Goal: Task Accomplishment & Management: Manage account settings

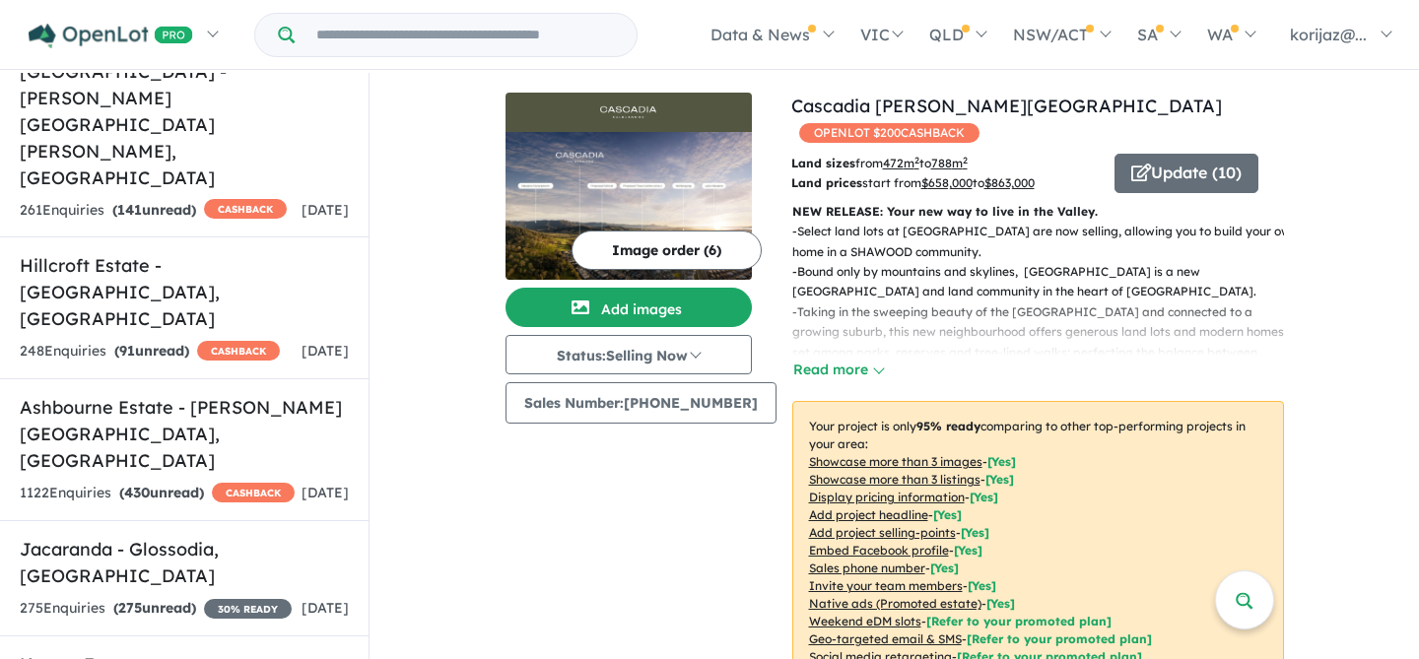
scroll to position [3947, 0]
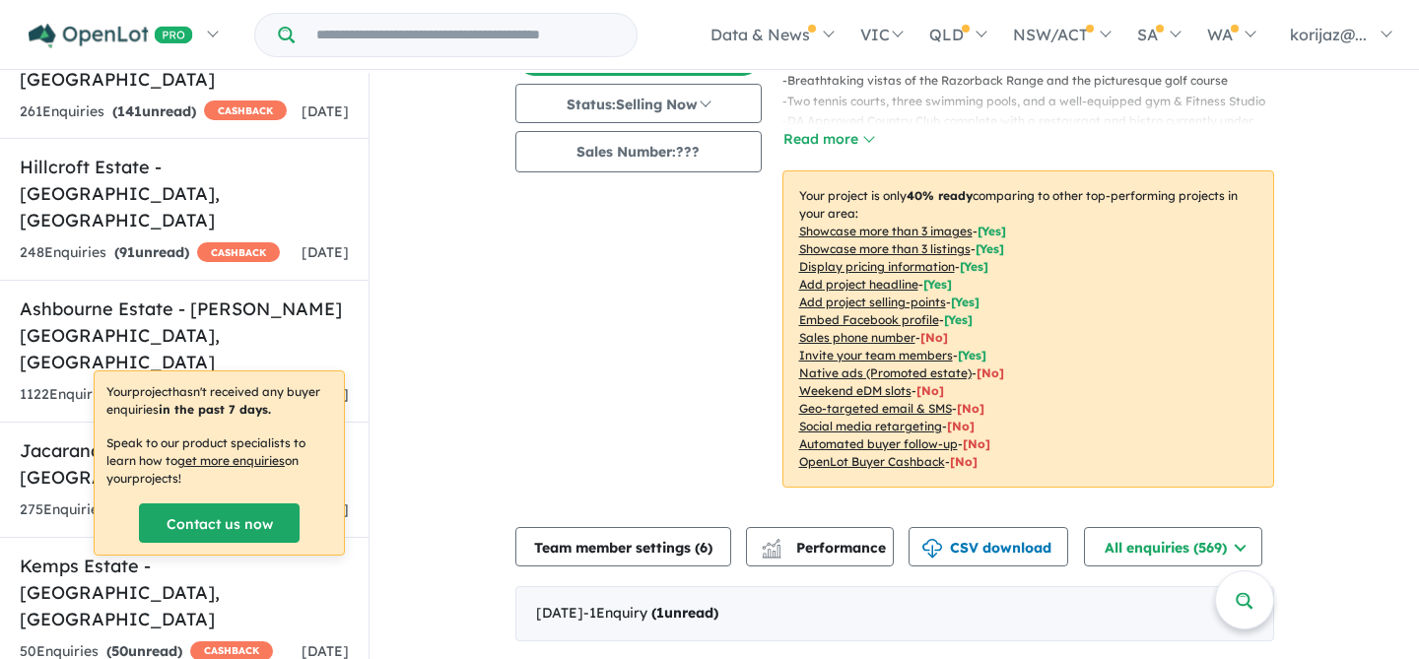
scroll to position [372, 0]
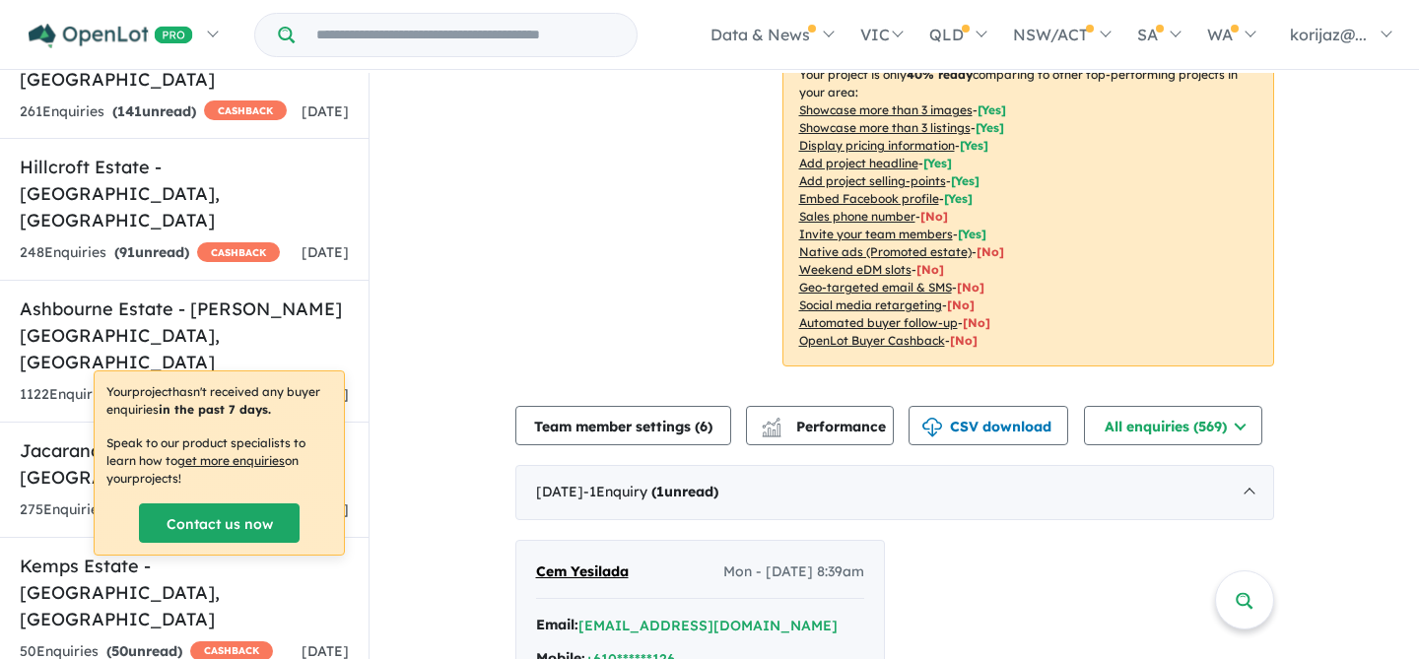
click at [693, 406] on button "Team member settings ( 6 )" at bounding box center [623, 425] width 216 height 39
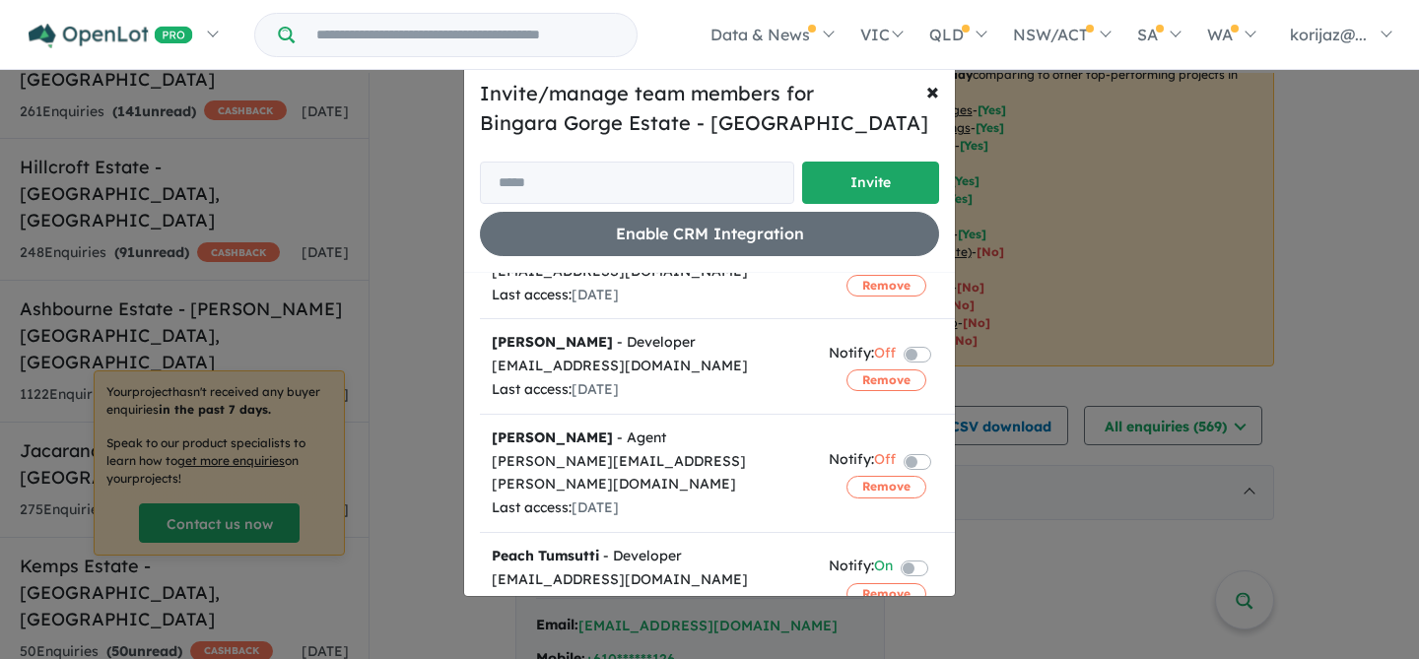
scroll to position [0, 0]
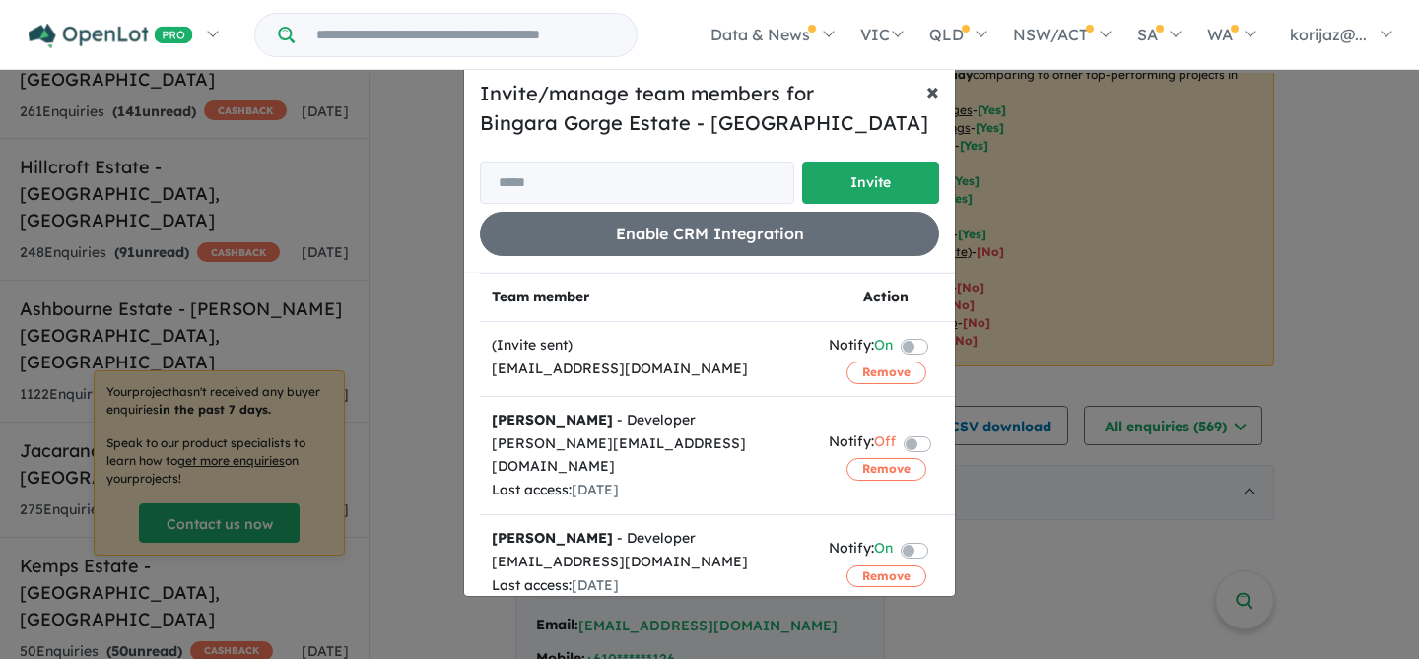
click at [942, 86] on button "× Close" at bounding box center [932, 90] width 44 height 55
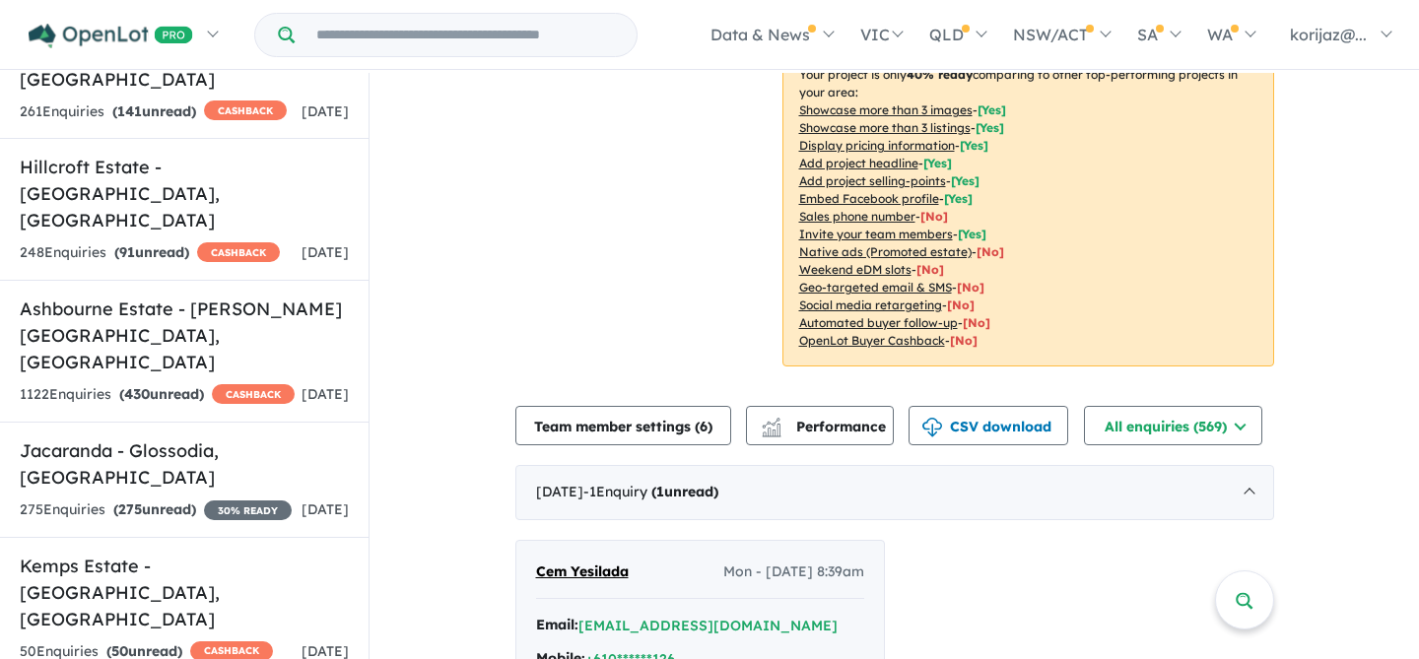
click at [562, 175] on div "Image order ( 8 ) Add images Status: Selling Now In Planning Coming Soon Sellin…" at bounding box center [648, 55] width 266 height 670
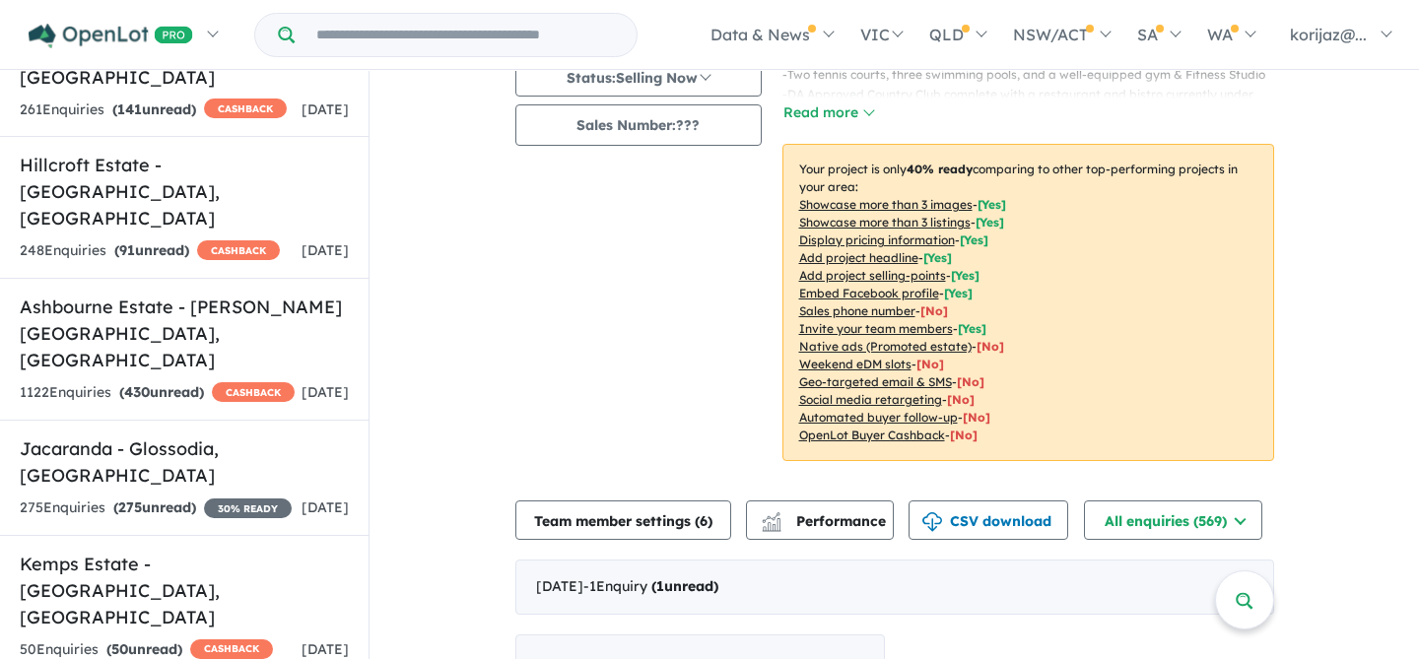
scroll to position [438, 0]
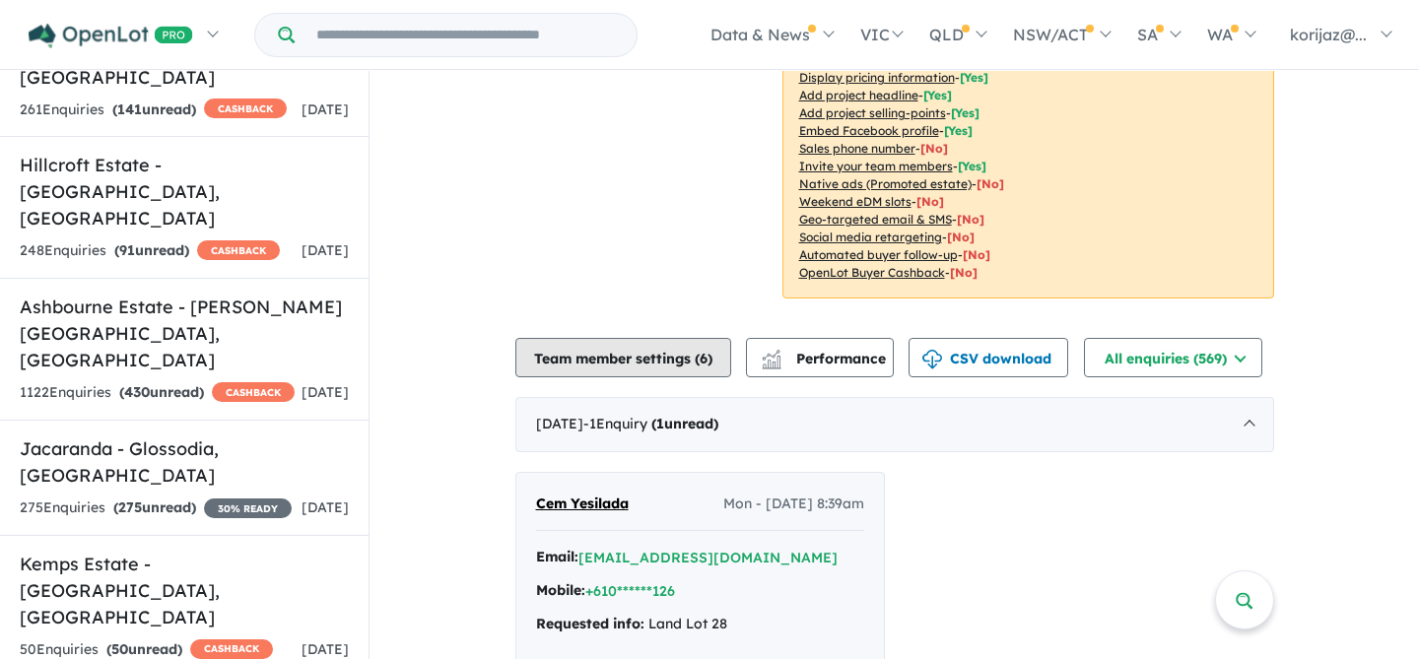
click at [650, 338] on button "Team member settings ( 6 )" at bounding box center [623, 357] width 216 height 39
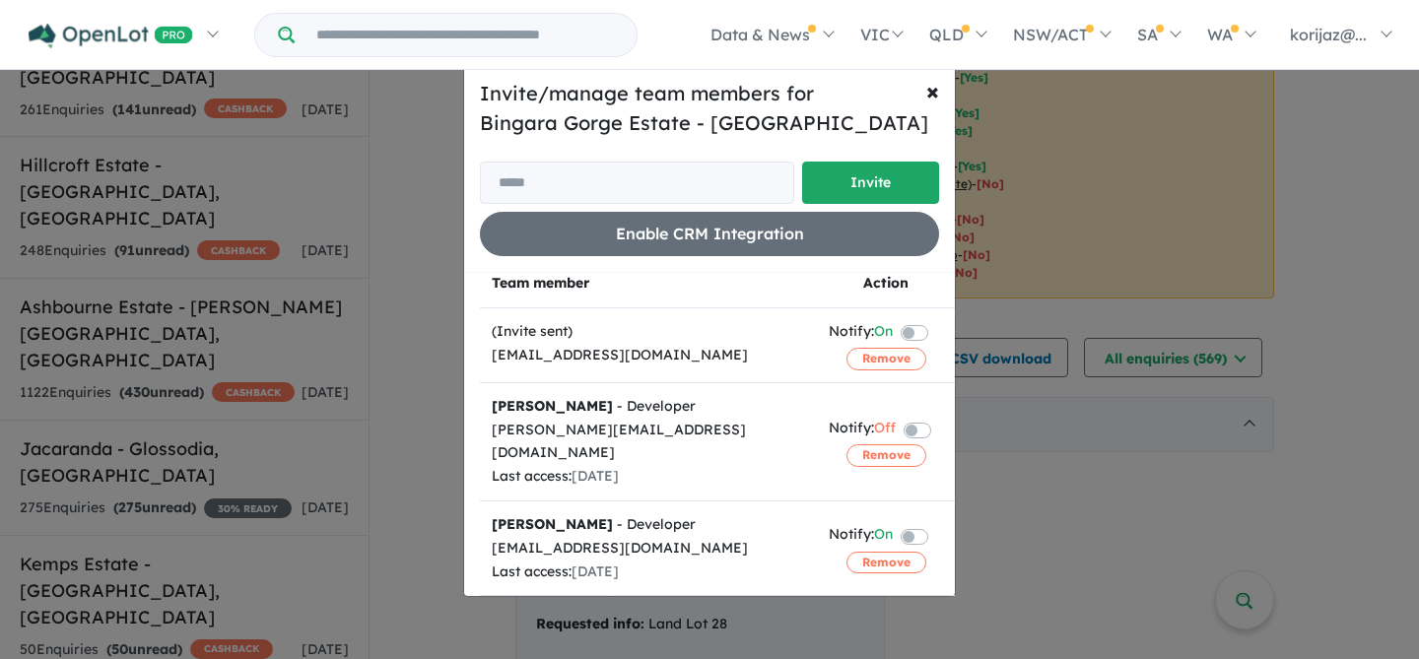
scroll to position [0, 0]
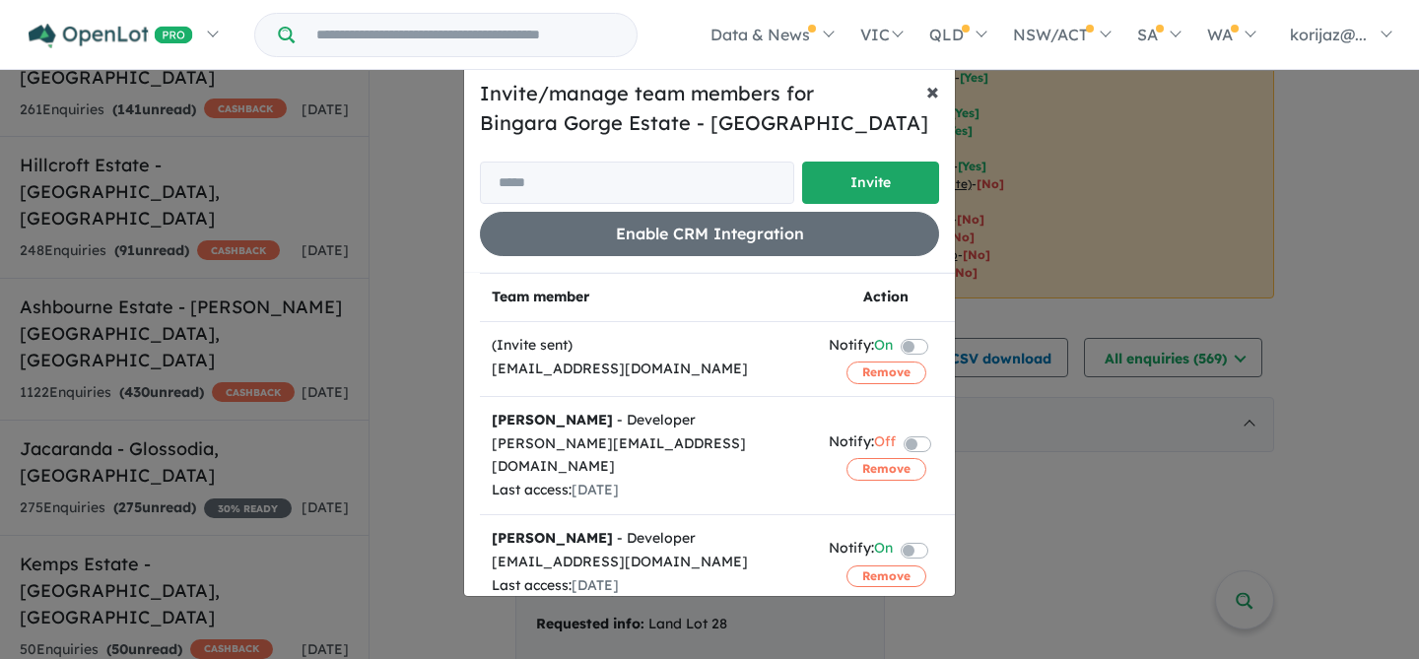
click at [940, 86] on button "× Close" at bounding box center [932, 90] width 44 height 55
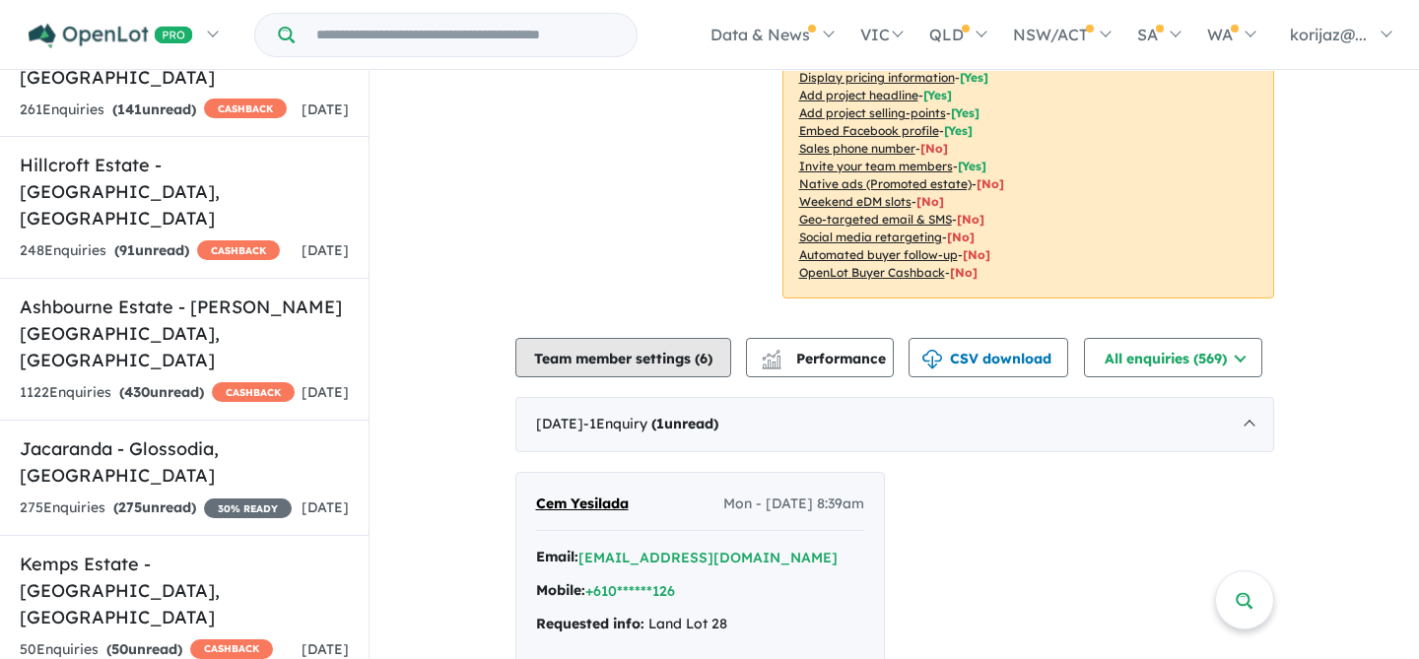
click at [689, 338] on button "Team member settings ( 6 )" at bounding box center [623, 357] width 216 height 39
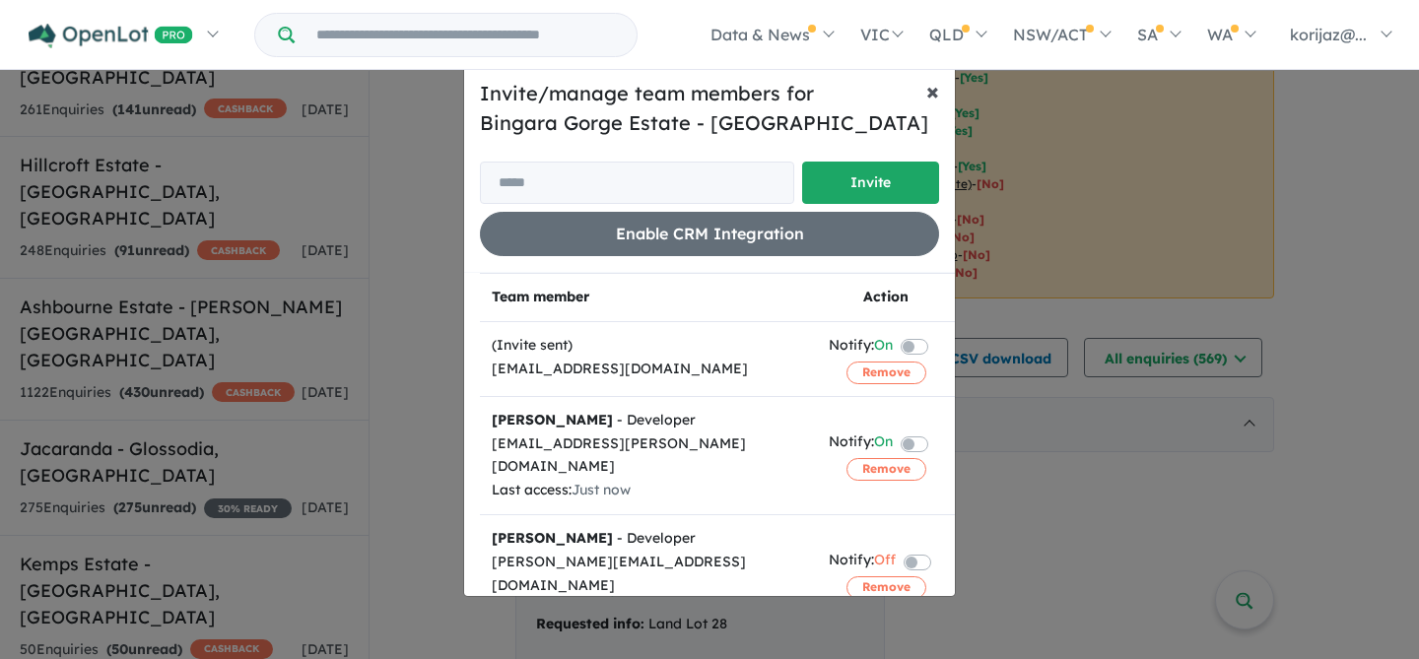
click at [933, 90] on span "×" at bounding box center [932, 91] width 13 height 30
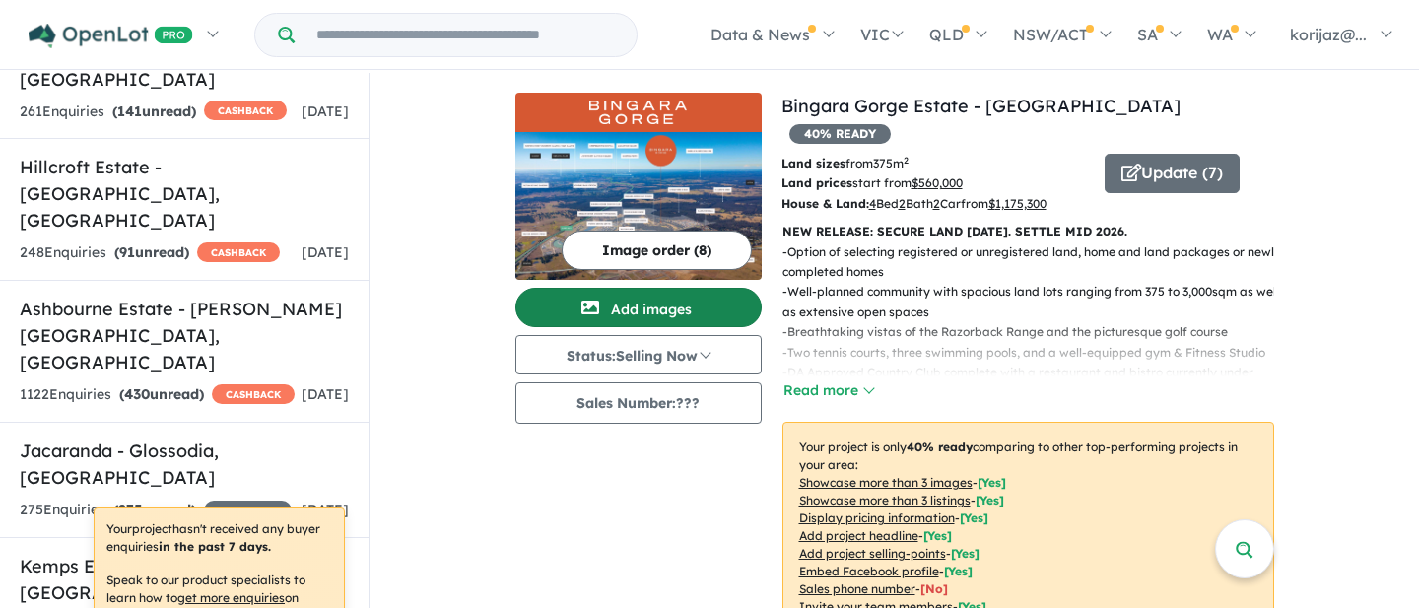
click at [634, 314] on button "Add images" at bounding box center [638, 307] width 246 height 39
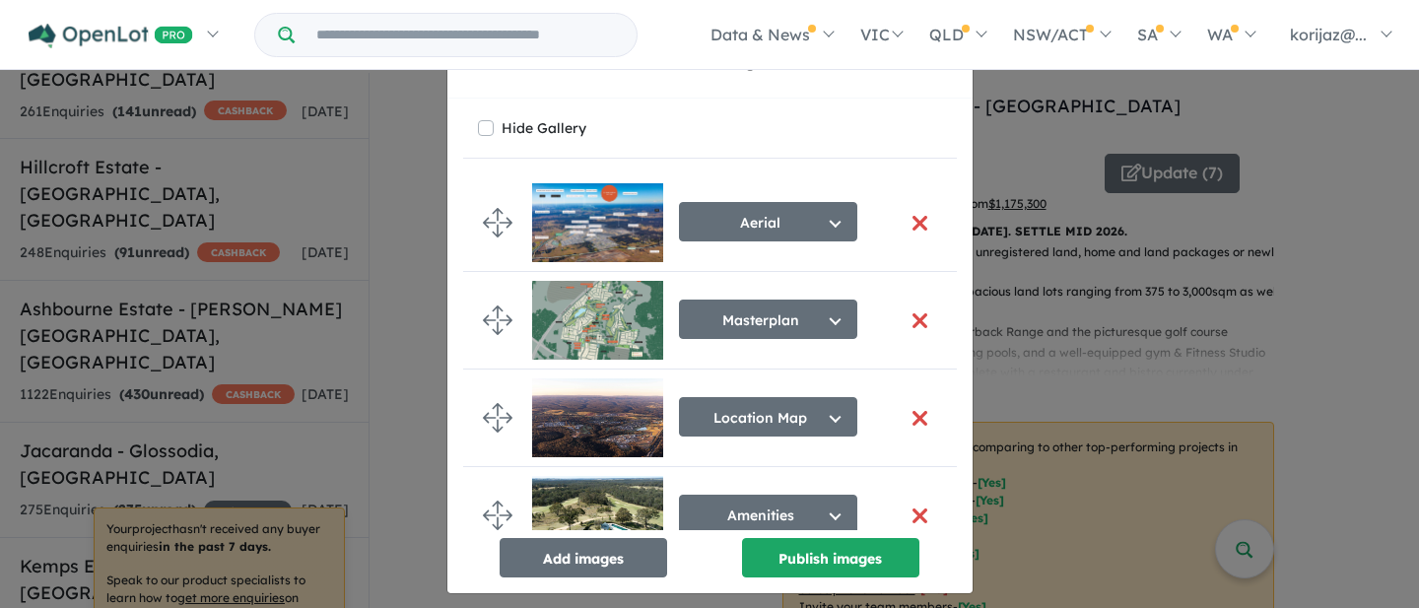
click at [1122, 207] on div "Re-order images × Close Hide Gallery Aerial Select image tag Aerial Location Ma…" at bounding box center [709, 304] width 1419 height 608
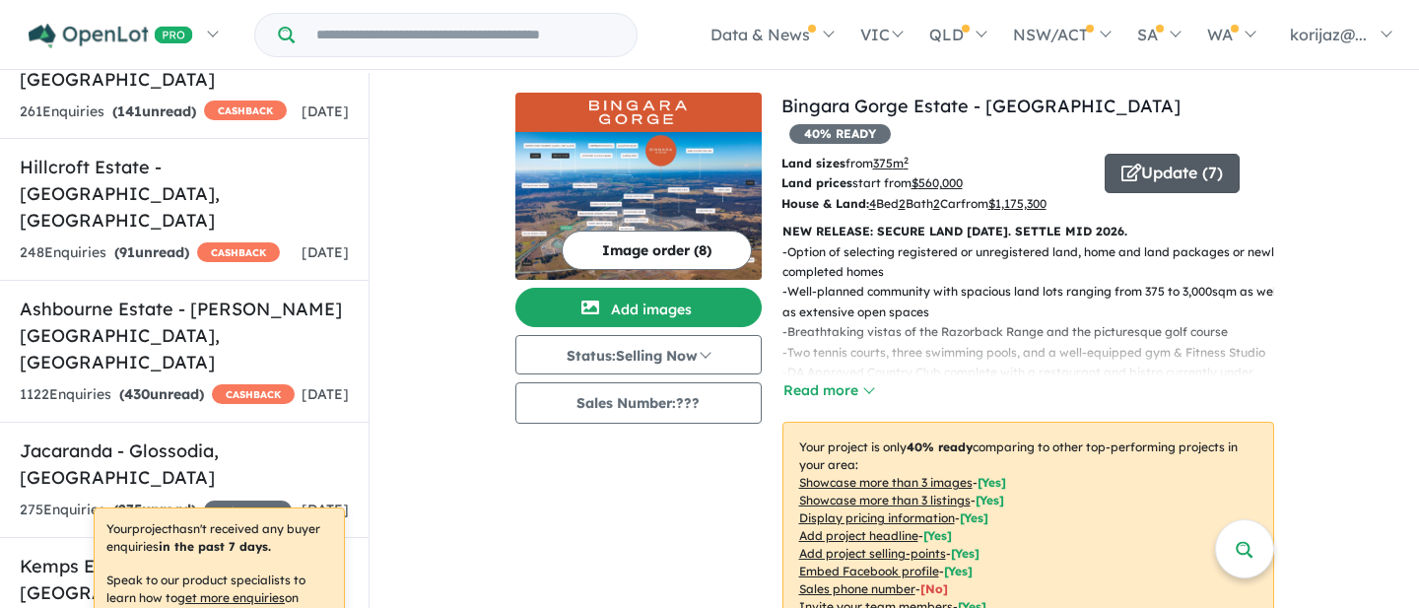
click at [1177, 154] on button "Update ( 7 )" at bounding box center [1171, 173] width 135 height 39
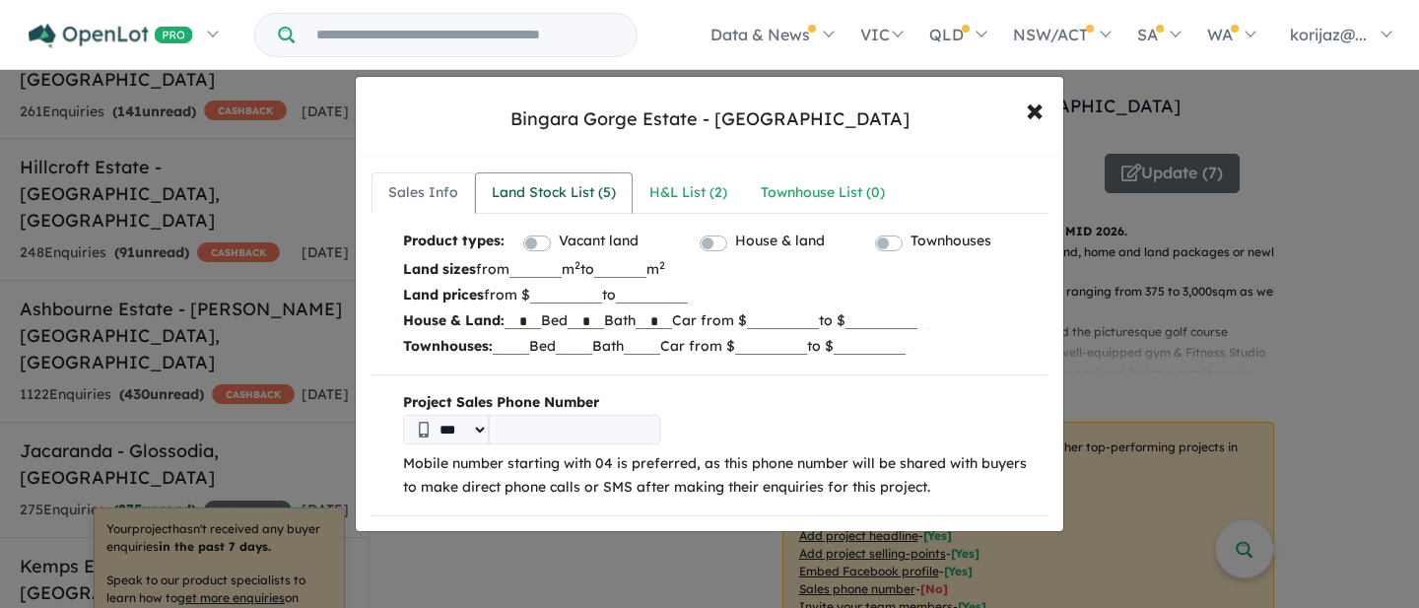
click at [552, 197] on div "Land Stock List ( 5 )" at bounding box center [554, 193] width 124 height 24
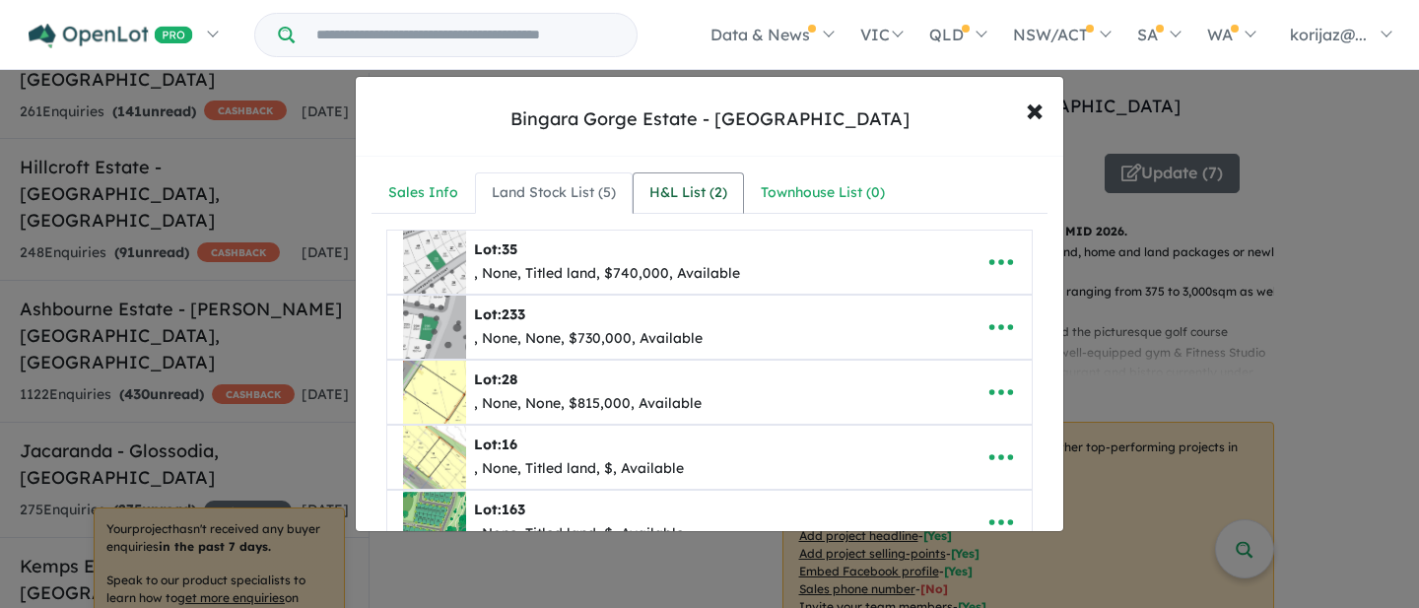
click at [706, 191] on div "H&L List ( 2 )" at bounding box center [688, 193] width 78 height 24
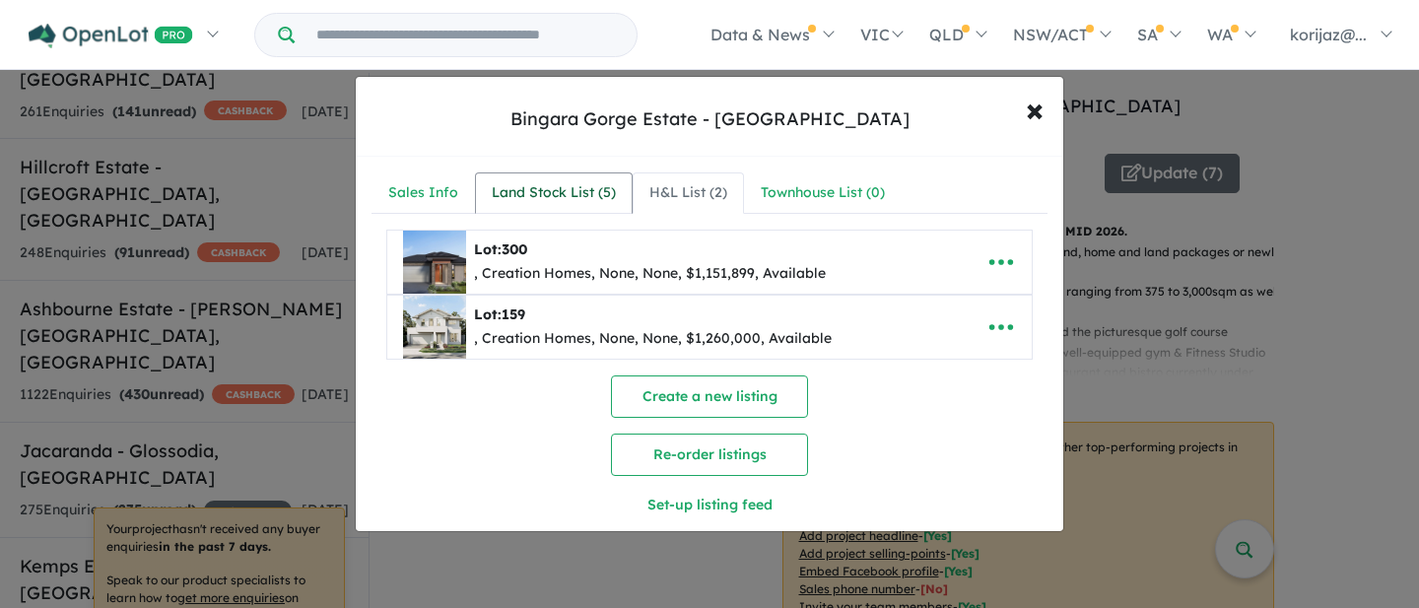
click at [578, 202] on div "Land Stock List ( 5 )" at bounding box center [554, 193] width 124 height 24
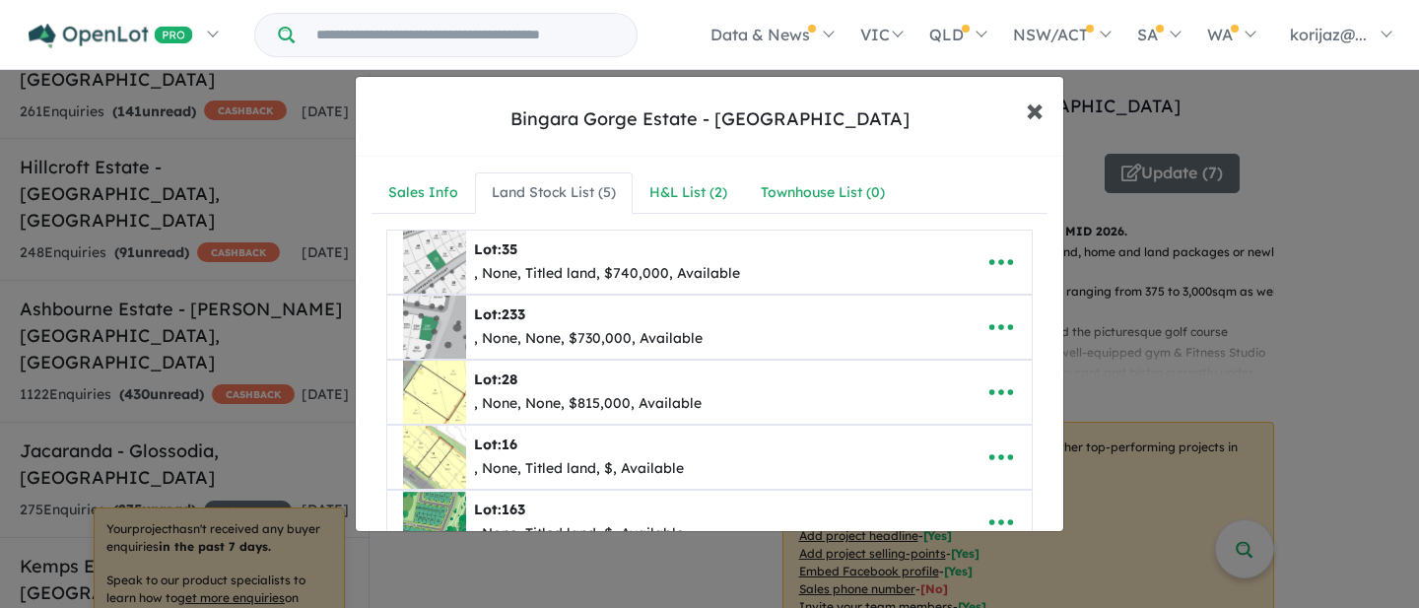
click at [1034, 102] on span "×" at bounding box center [1035, 109] width 18 height 42
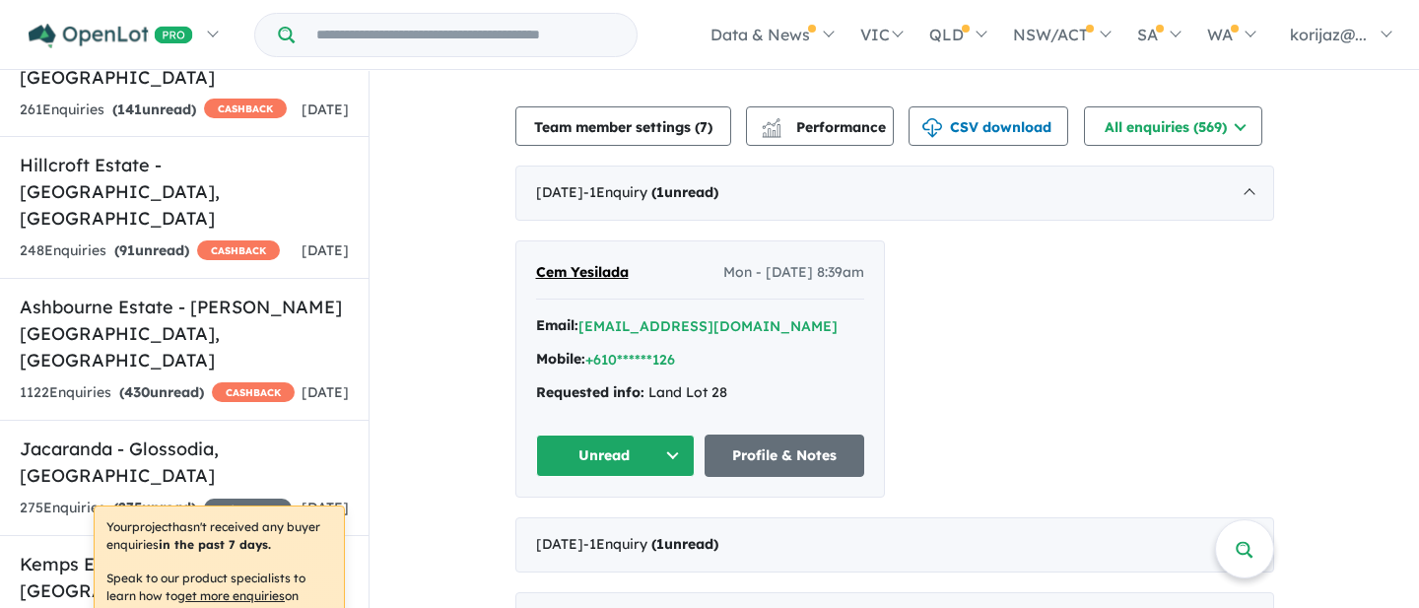
scroll to position [680, 0]
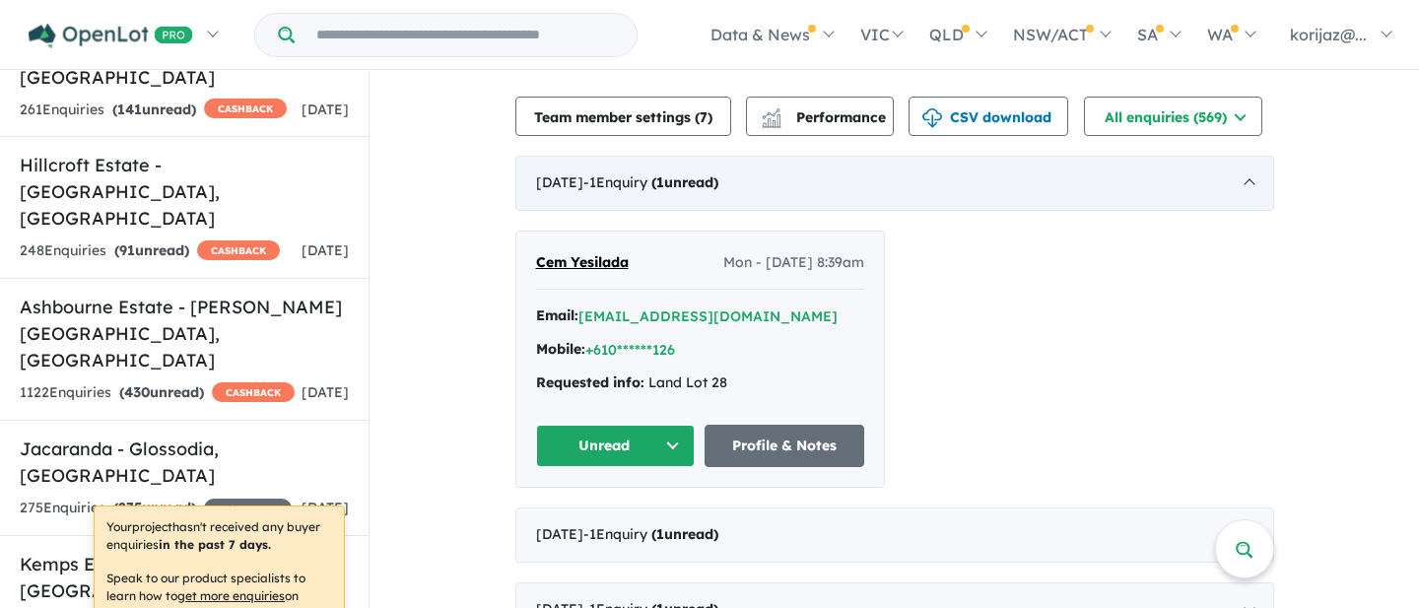
click at [919, 158] on div "August 2025 - 1 Enquir y ( 1 unread)" at bounding box center [894, 183] width 759 height 55
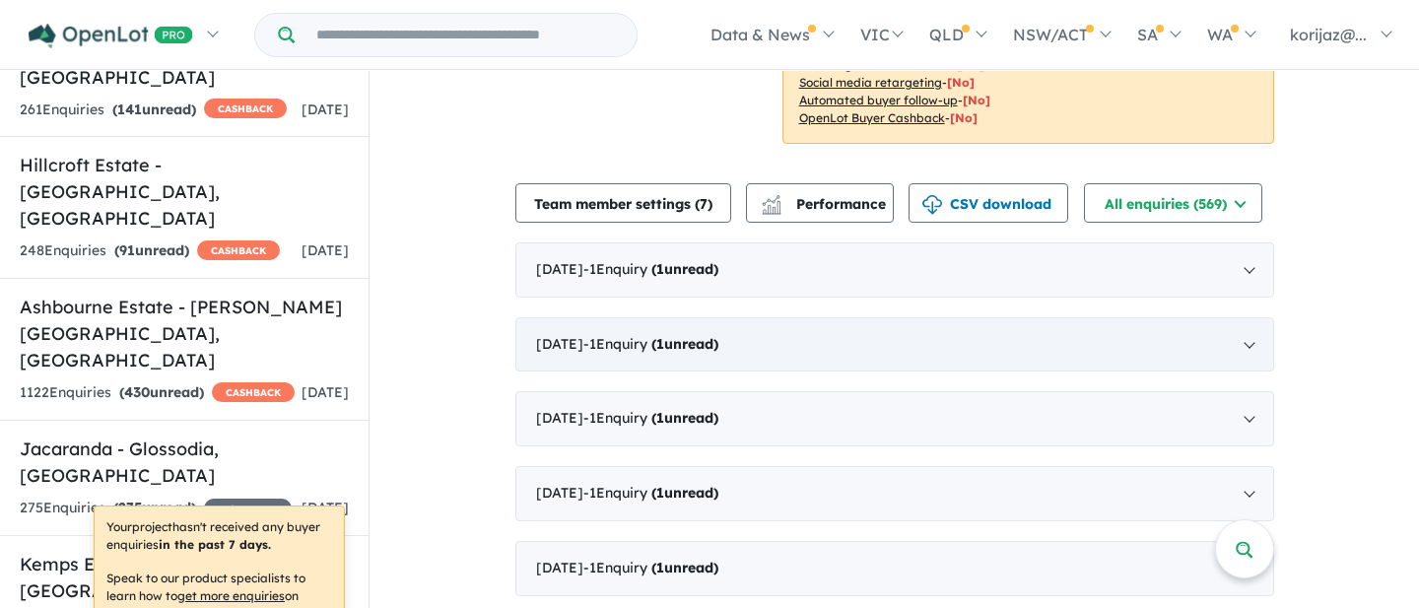
scroll to position [589, 0]
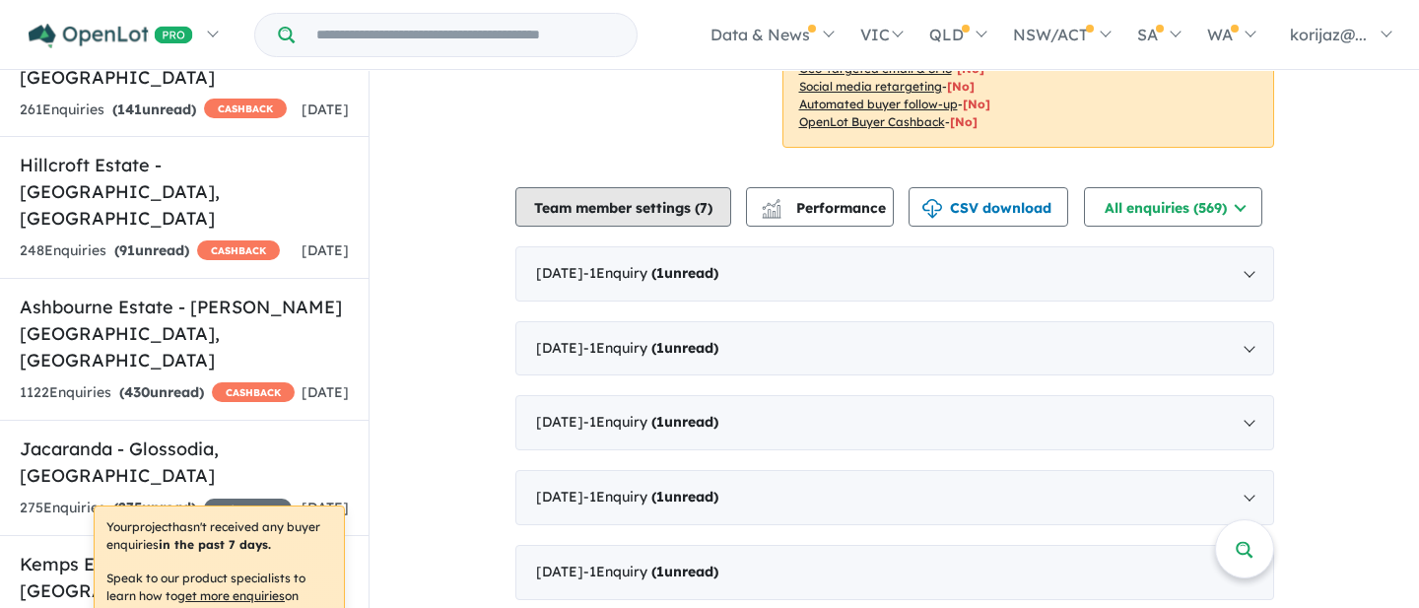
click at [635, 187] on button "Team member settings ( 7 )" at bounding box center [623, 206] width 216 height 39
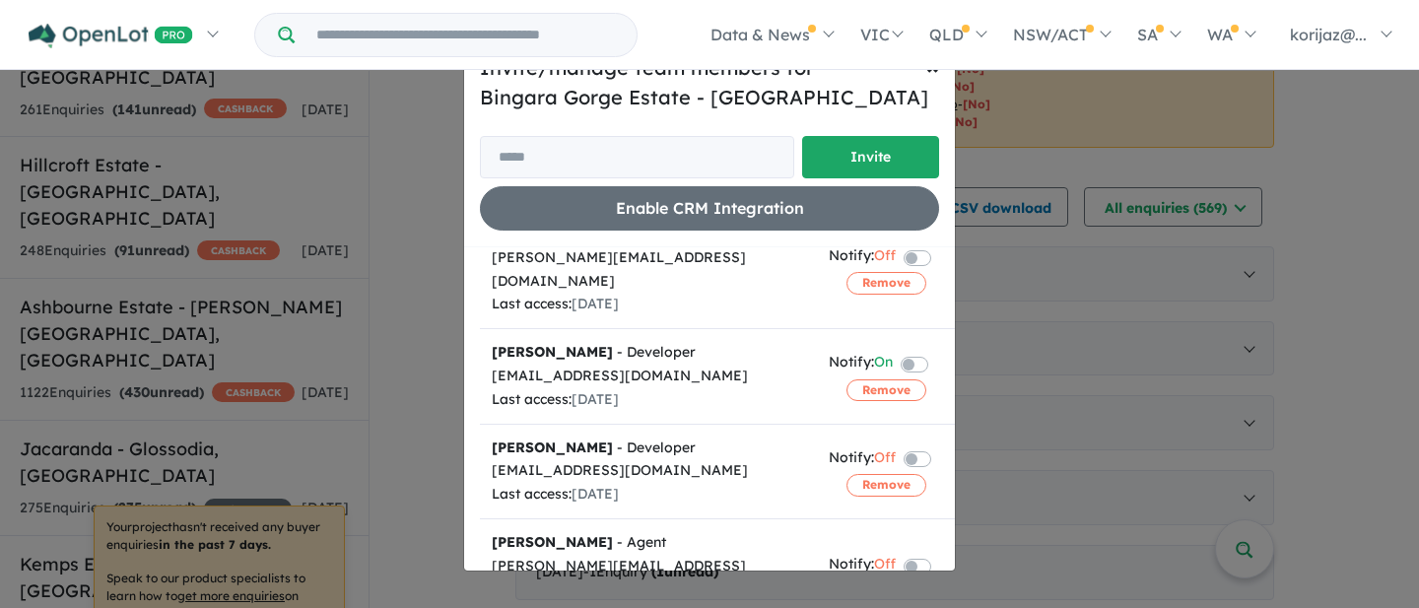
scroll to position [280, 0]
click at [869, 473] on button "Remove" at bounding box center [886, 484] width 80 height 22
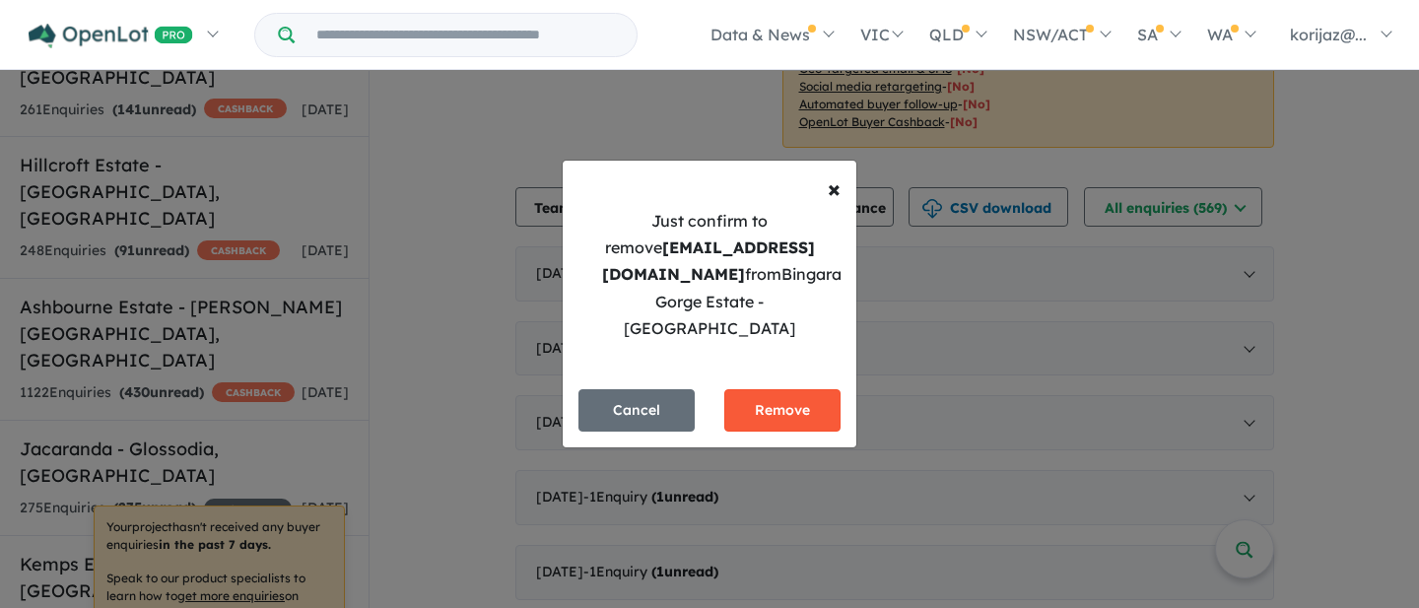
click at [776, 400] on button "Remove" at bounding box center [782, 410] width 116 height 42
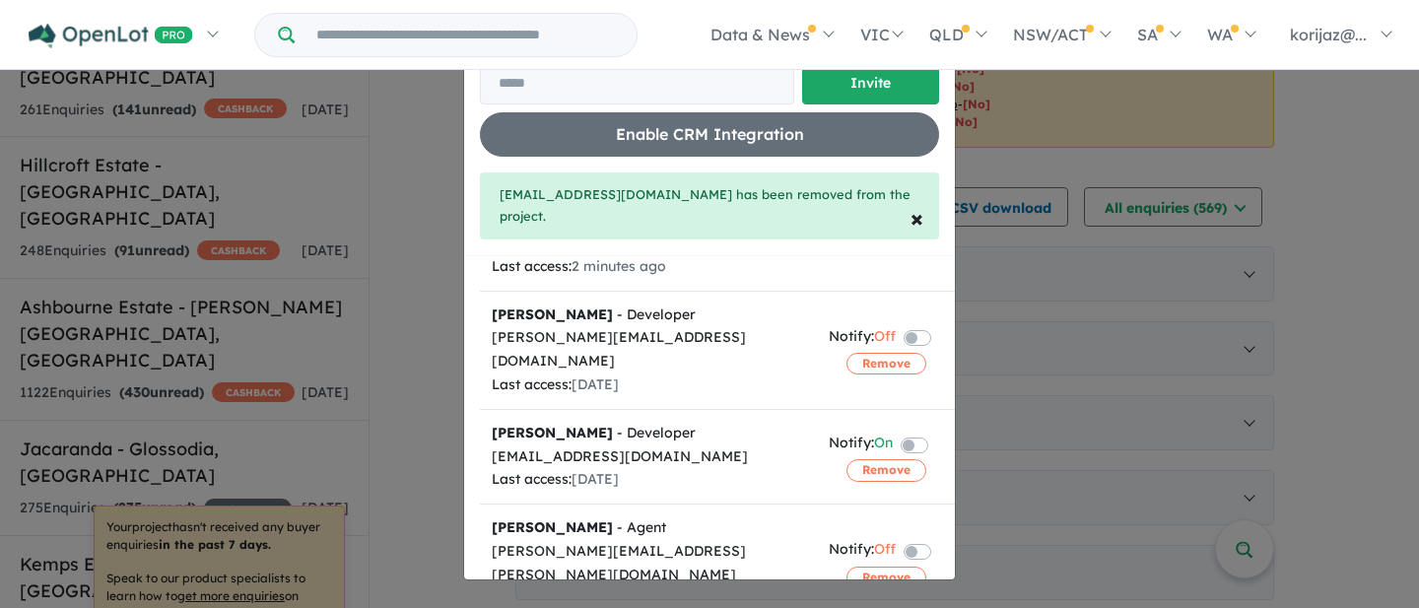
scroll to position [291, 0]
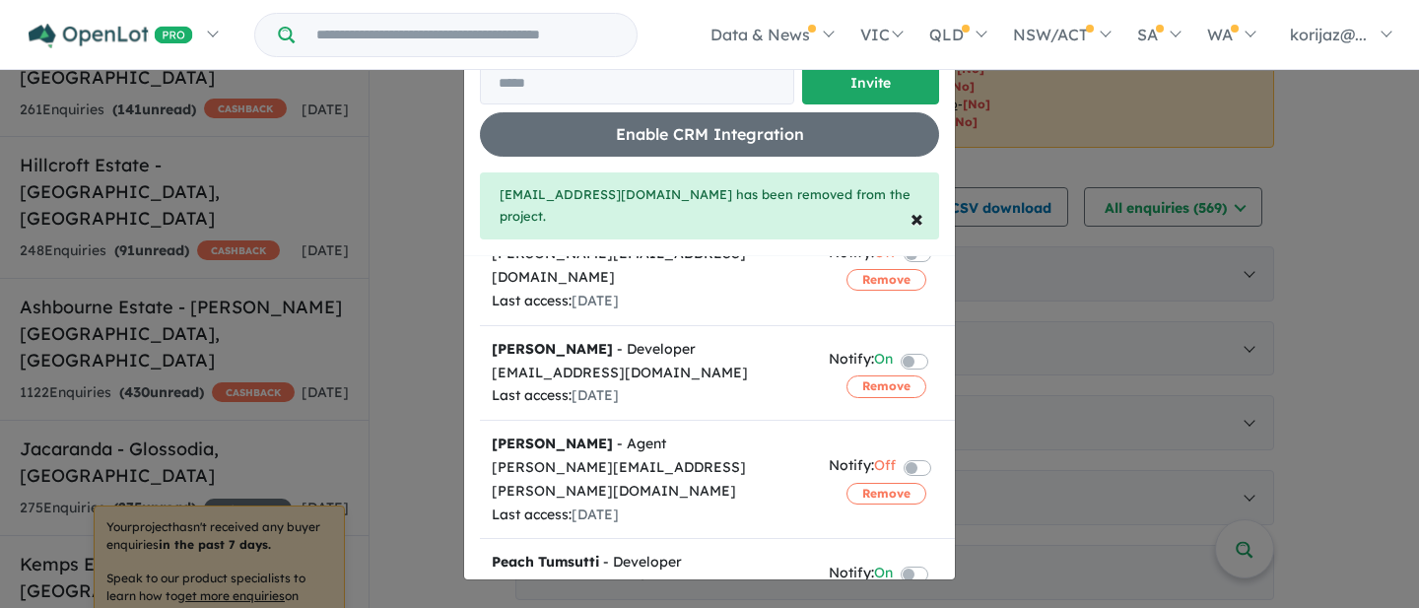
click at [1032, 258] on div "Invite/manage team members for Bingara Gorge Estate - Wilton Invite Enable CRM …" at bounding box center [709, 304] width 1419 height 608
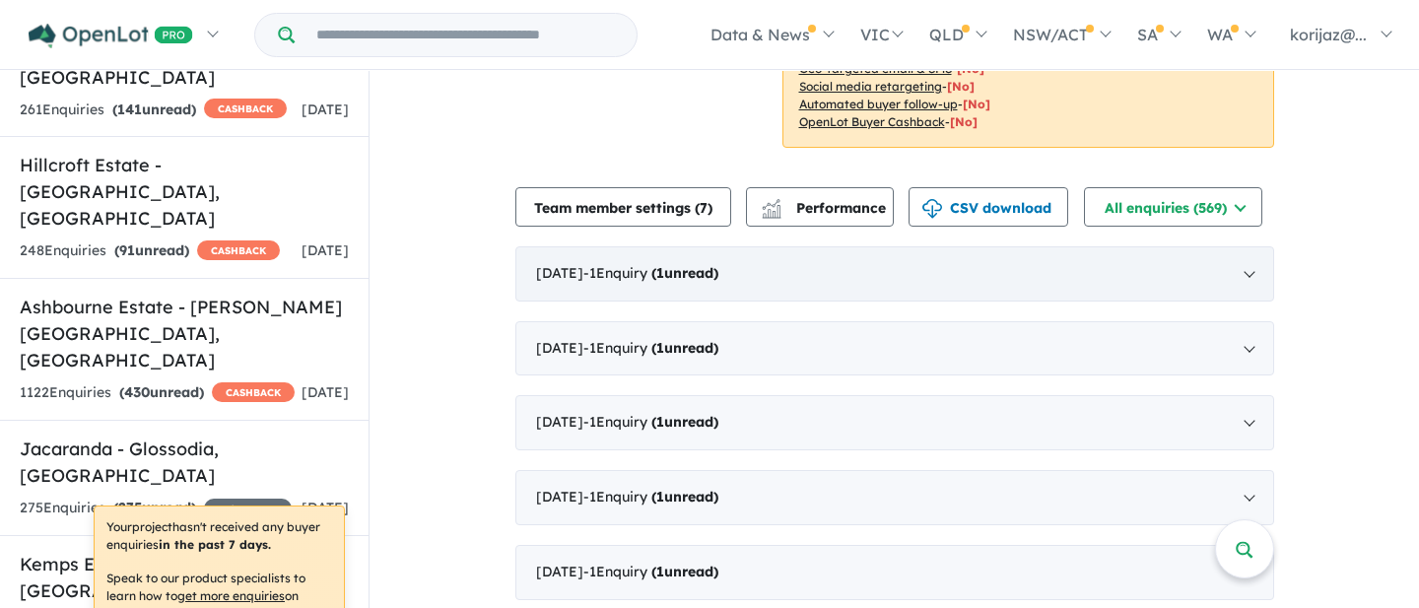
click at [1020, 246] on div "August 2025 - 1 Enquir y ( 1 unread)" at bounding box center [894, 273] width 759 height 55
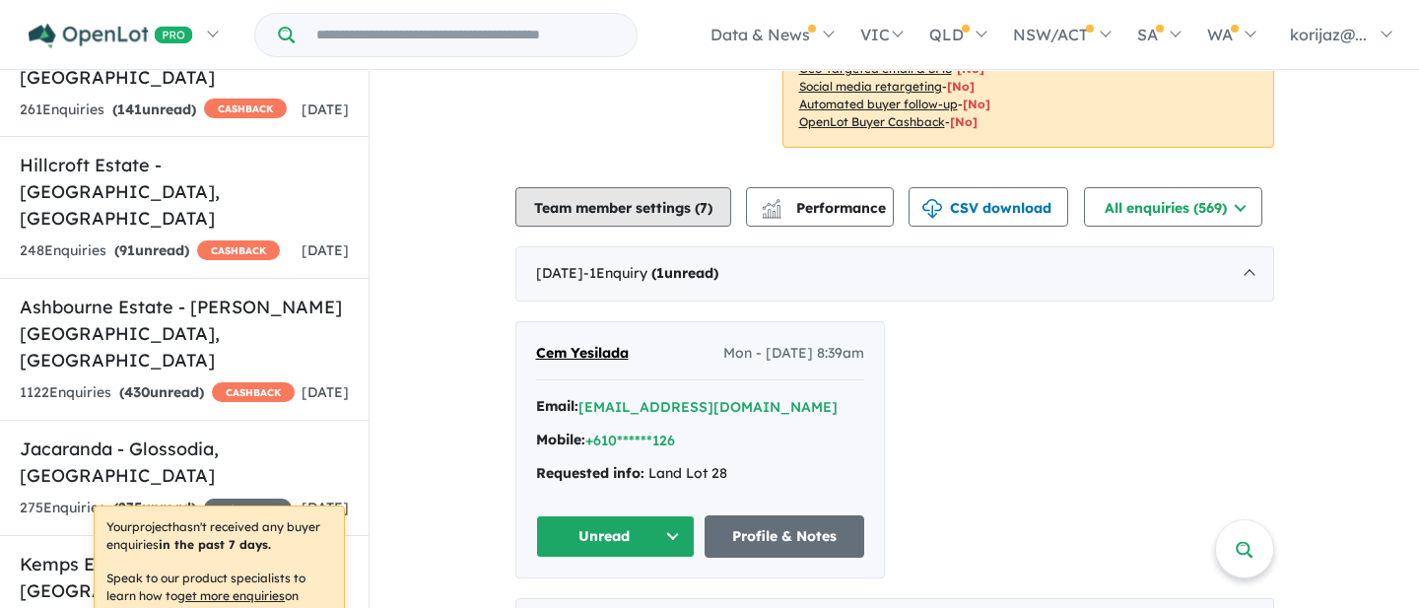
click at [619, 187] on button "Team member settings ( 7 )" at bounding box center [623, 206] width 216 height 39
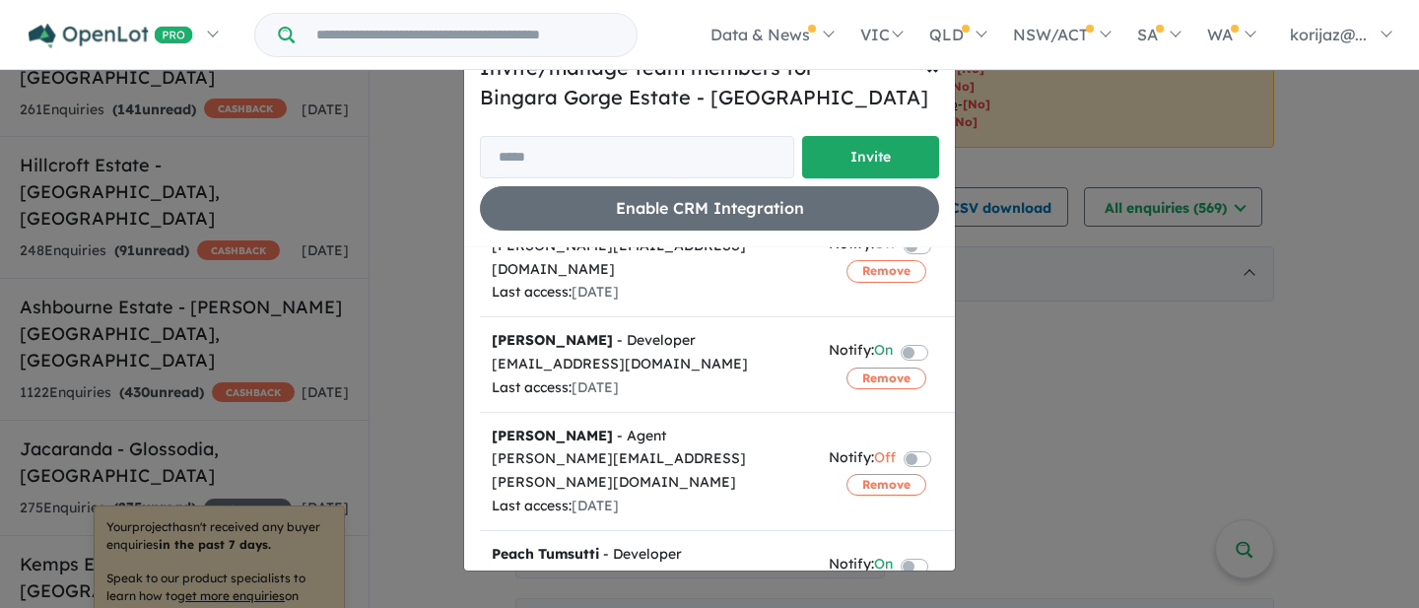
click at [894, 580] on button "Remove" at bounding box center [886, 591] width 80 height 22
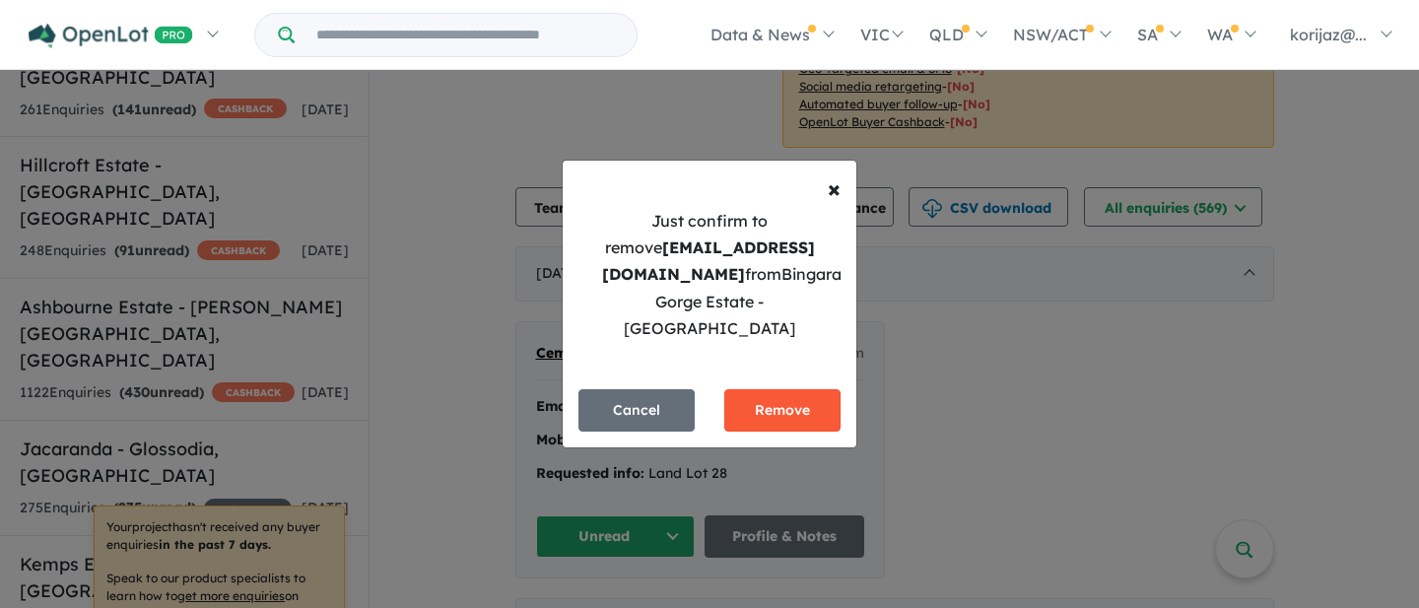
click at [795, 400] on button "Remove" at bounding box center [782, 410] width 116 height 42
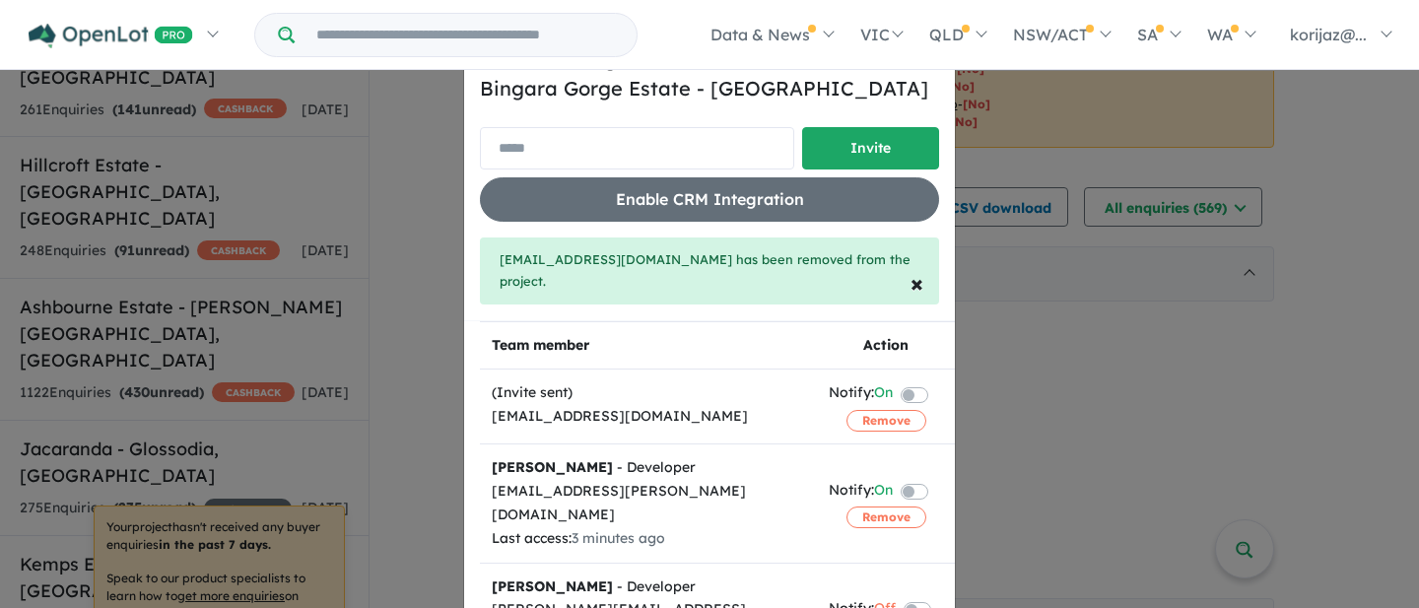
click at [615, 137] on input "email" at bounding box center [637, 148] width 314 height 42
click at [564, 144] on input "email" at bounding box center [637, 148] width 314 height 42
paste input "**********"
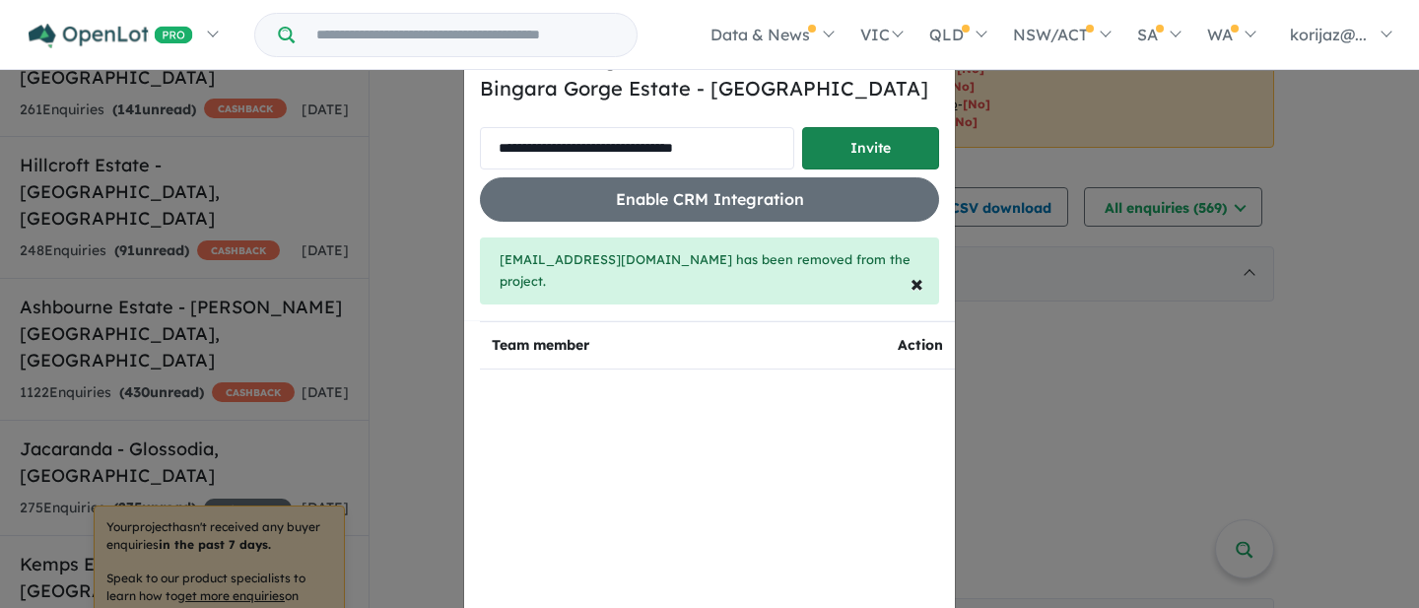
type input "**********"
click at [881, 143] on button "Invite" at bounding box center [870, 148] width 137 height 42
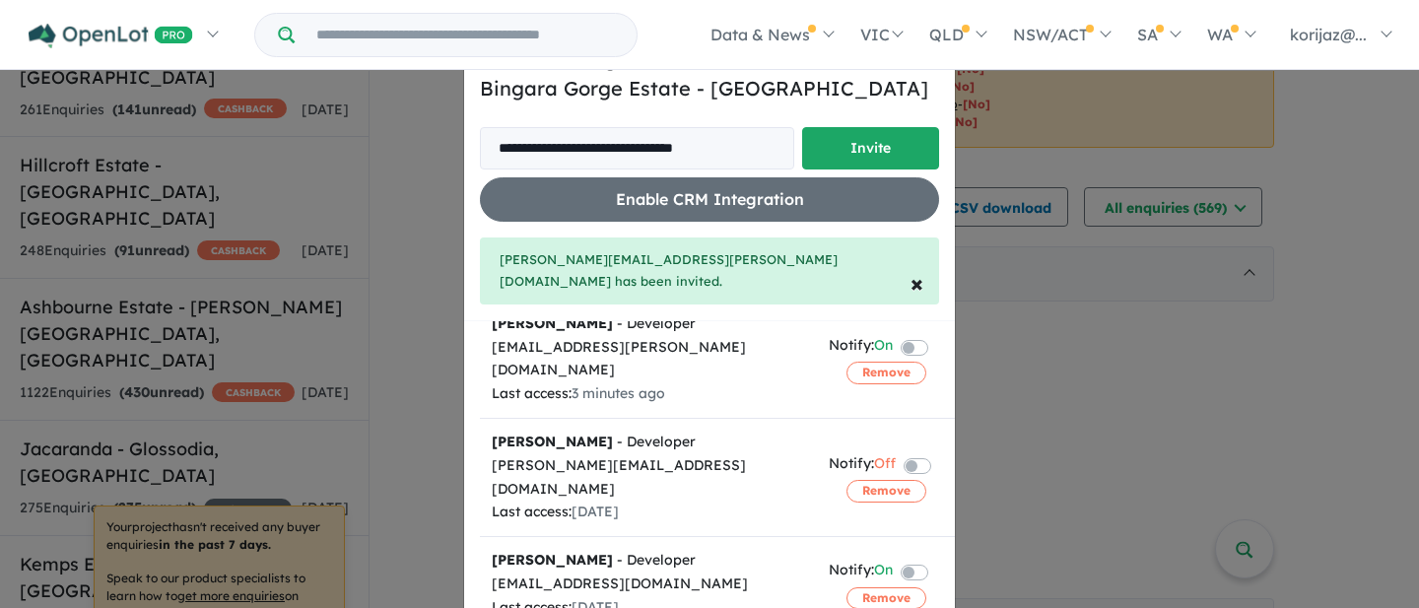
scroll to position [271, 0]
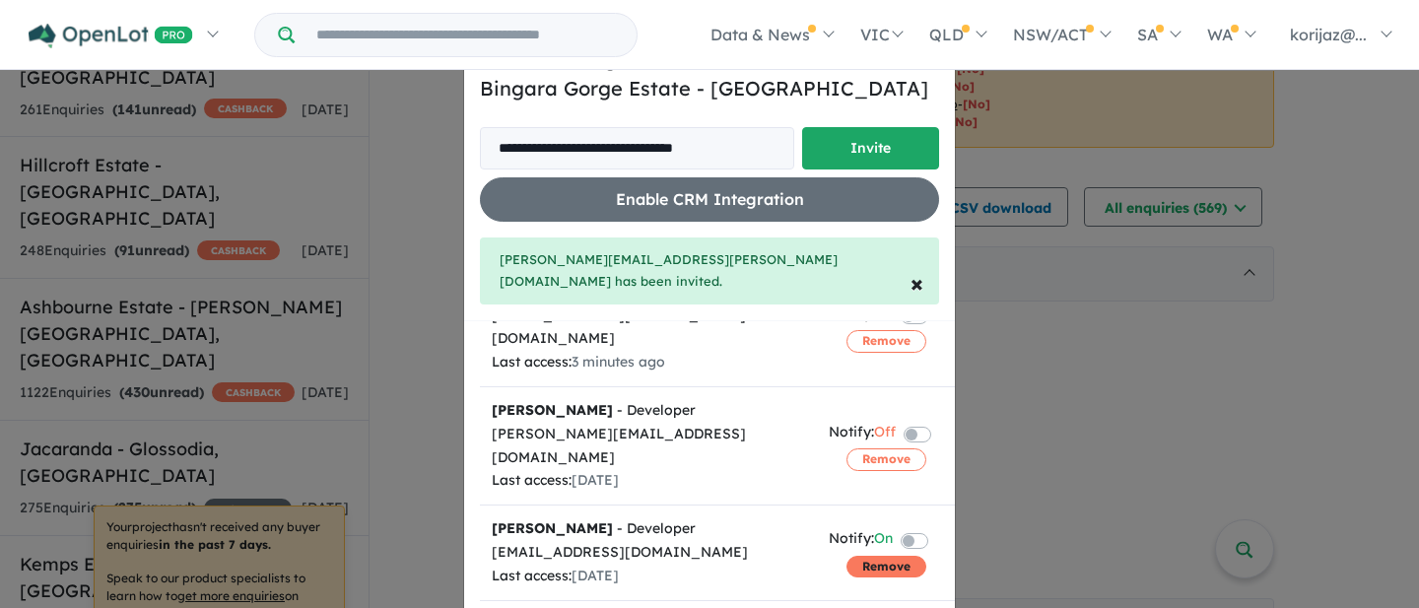
click at [878, 556] on button "Remove" at bounding box center [886, 567] width 80 height 22
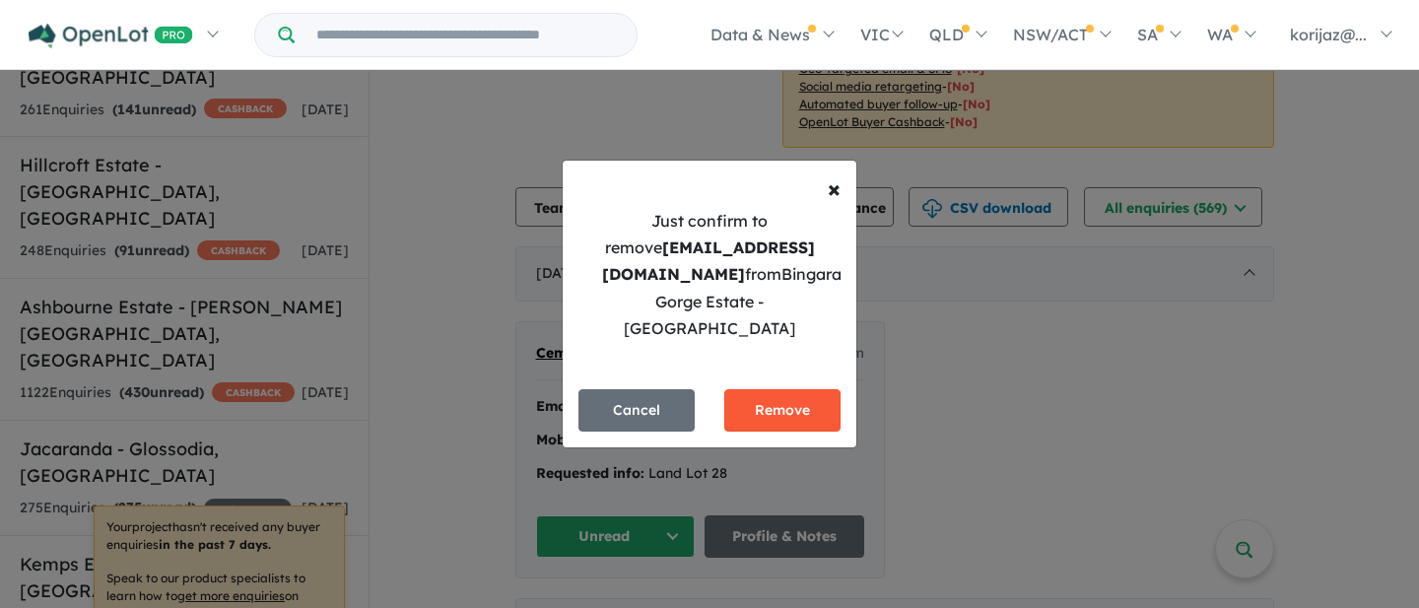
click at [774, 401] on button "Remove" at bounding box center [782, 410] width 116 height 42
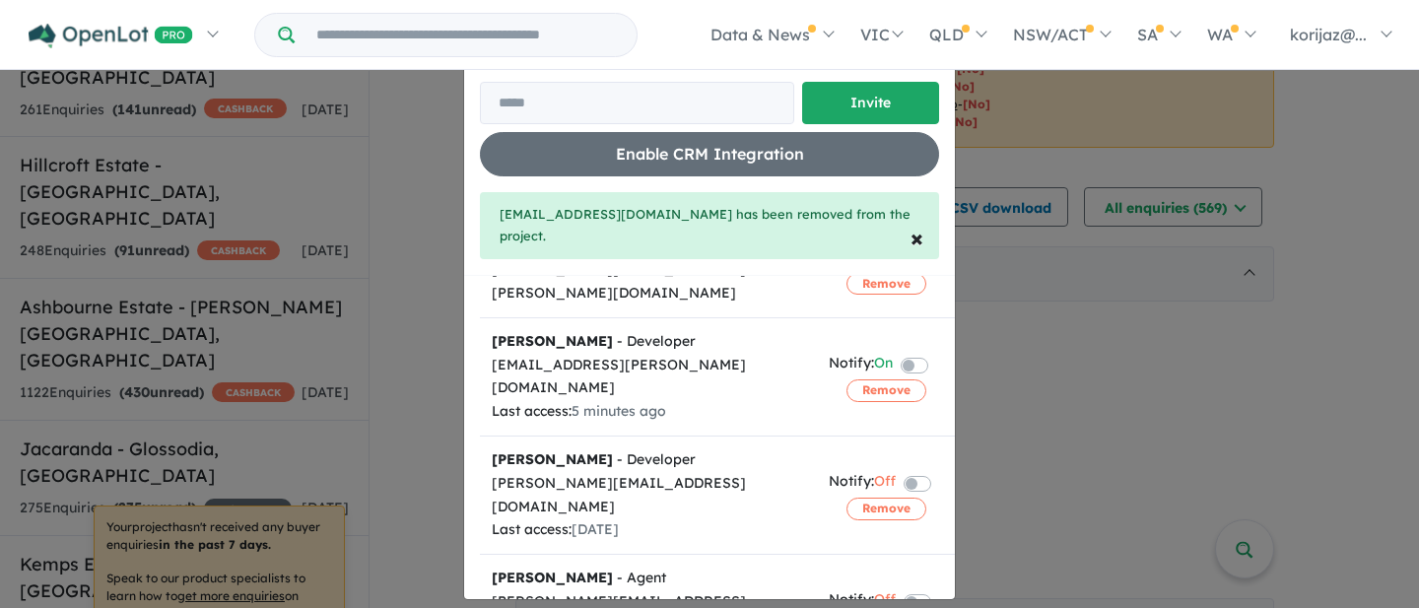
scroll to position [0, 0]
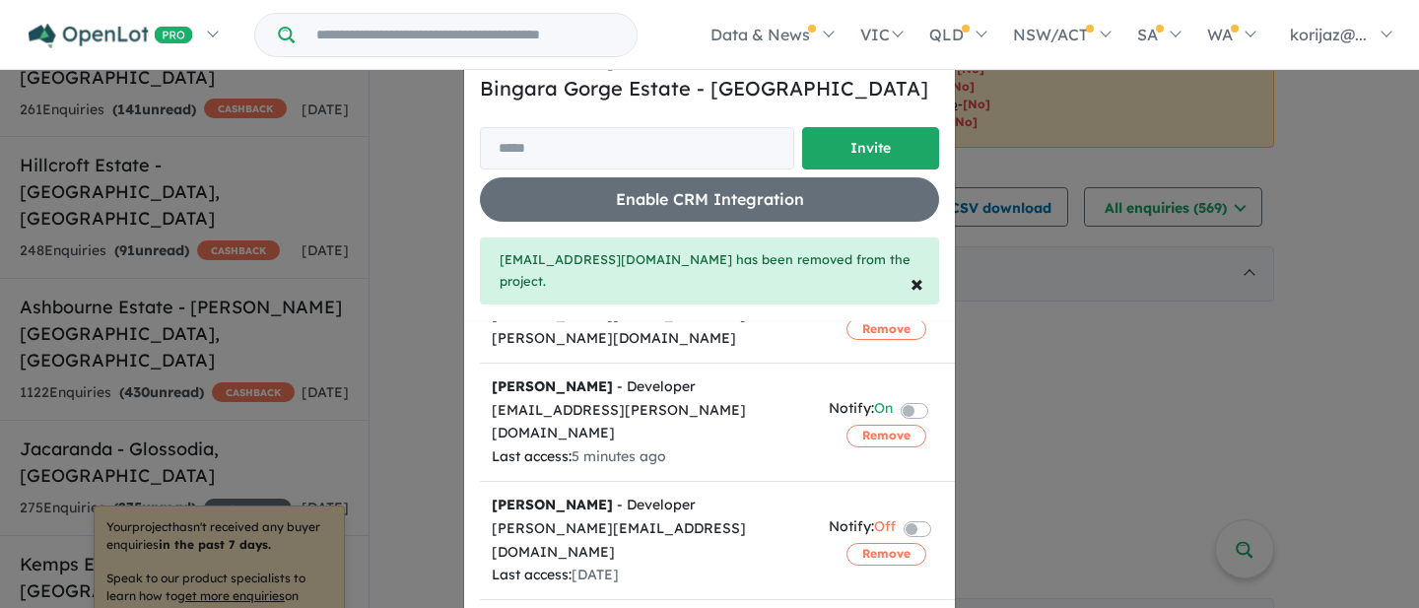
click at [1030, 313] on div "Invite/manage team members for Bingara Gorge Estate - Wilton Invite Enable CRM …" at bounding box center [709, 304] width 1419 height 608
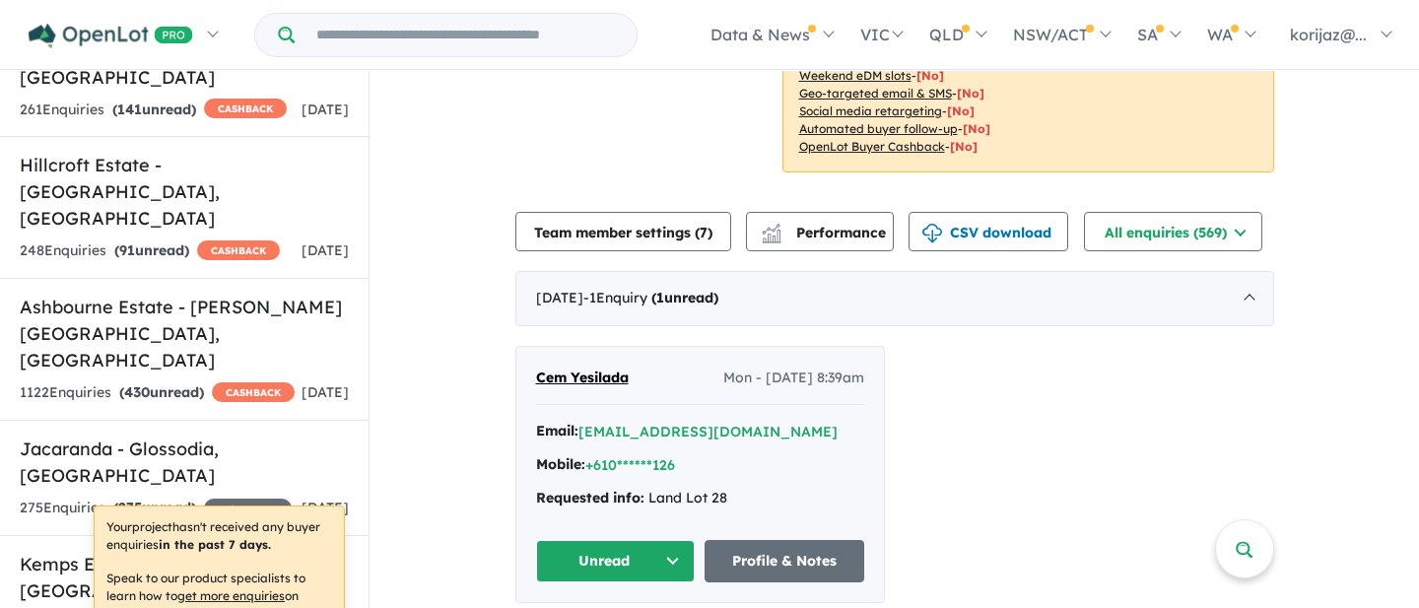
scroll to position [570, 0]
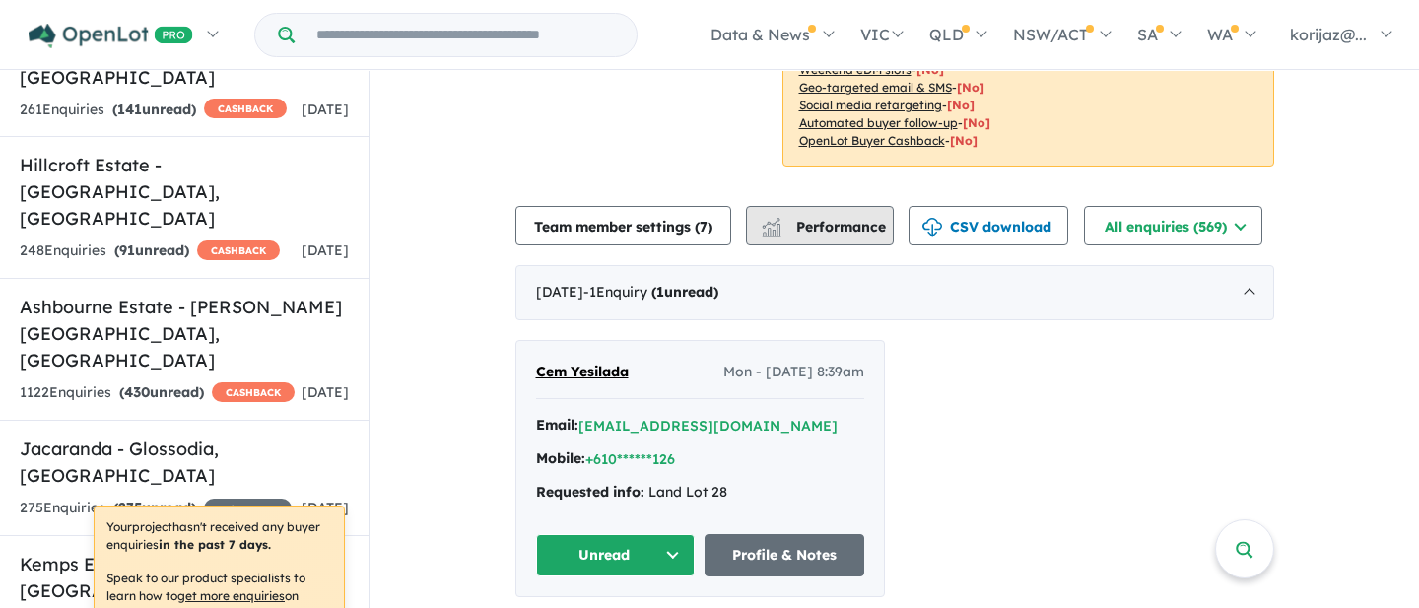
click at [806, 218] on span "Performance" at bounding box center [825, 227] width 121 height 18
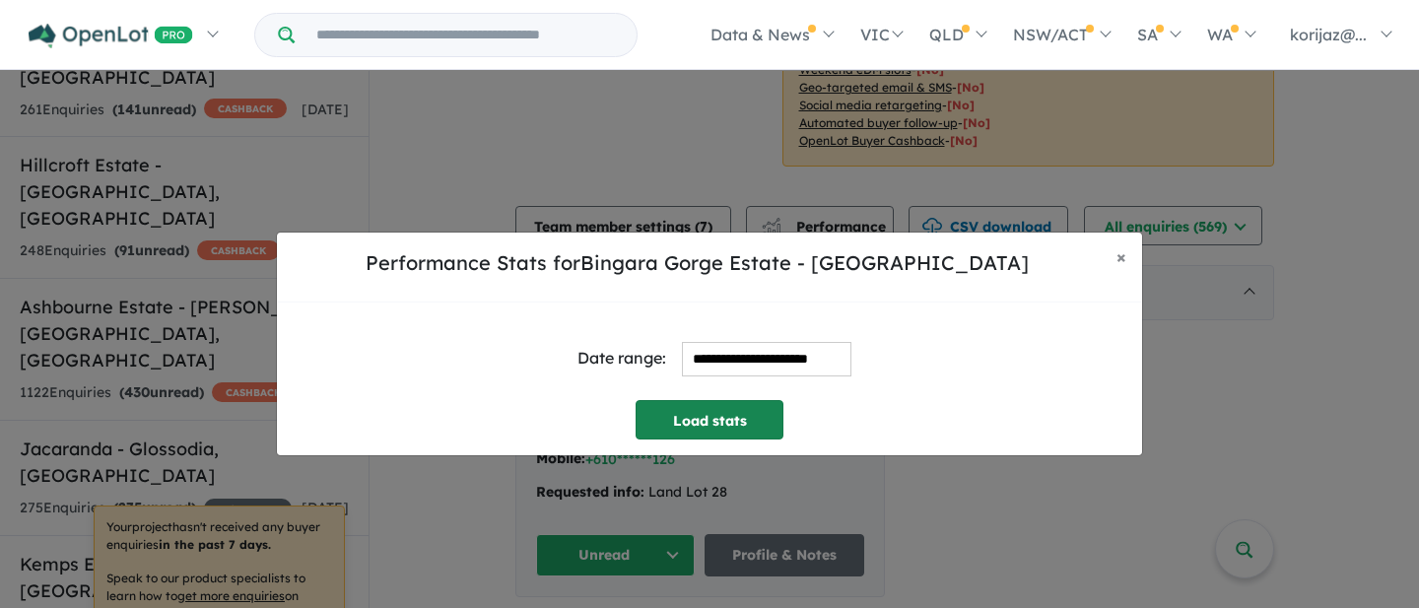
click at [741, 425] on button "Load stats" at bounding box center [709, 419] width 148 height 39
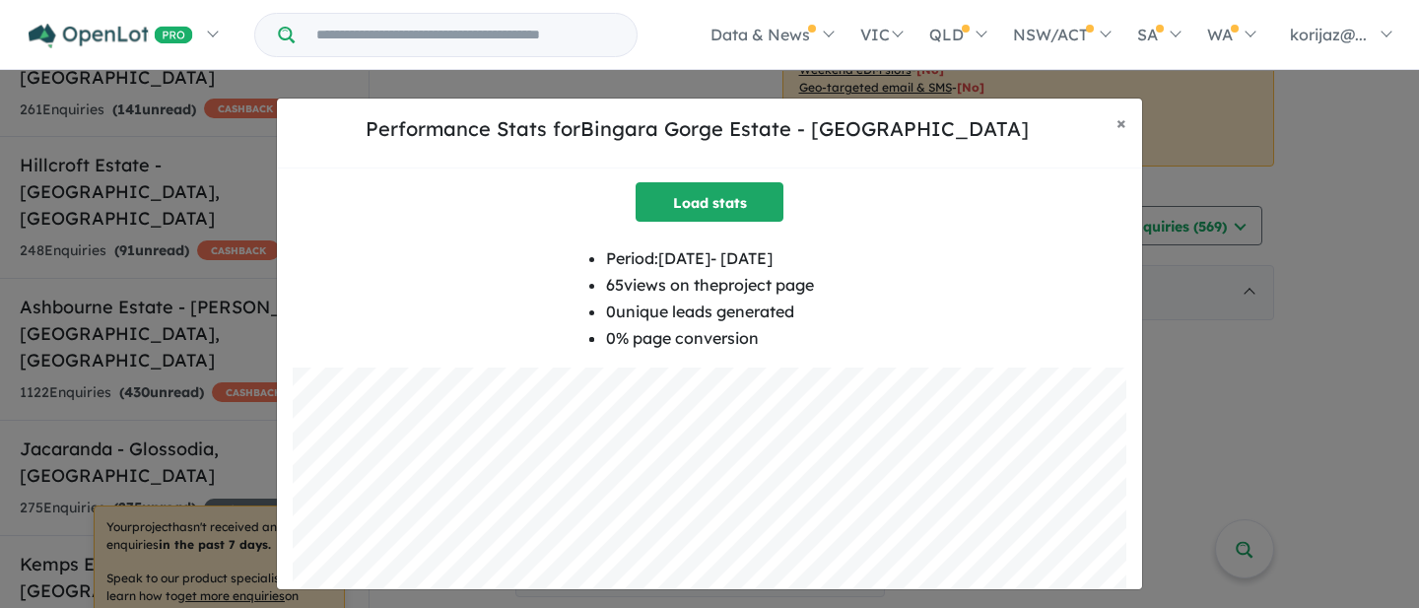
scroll to position [35, 0]
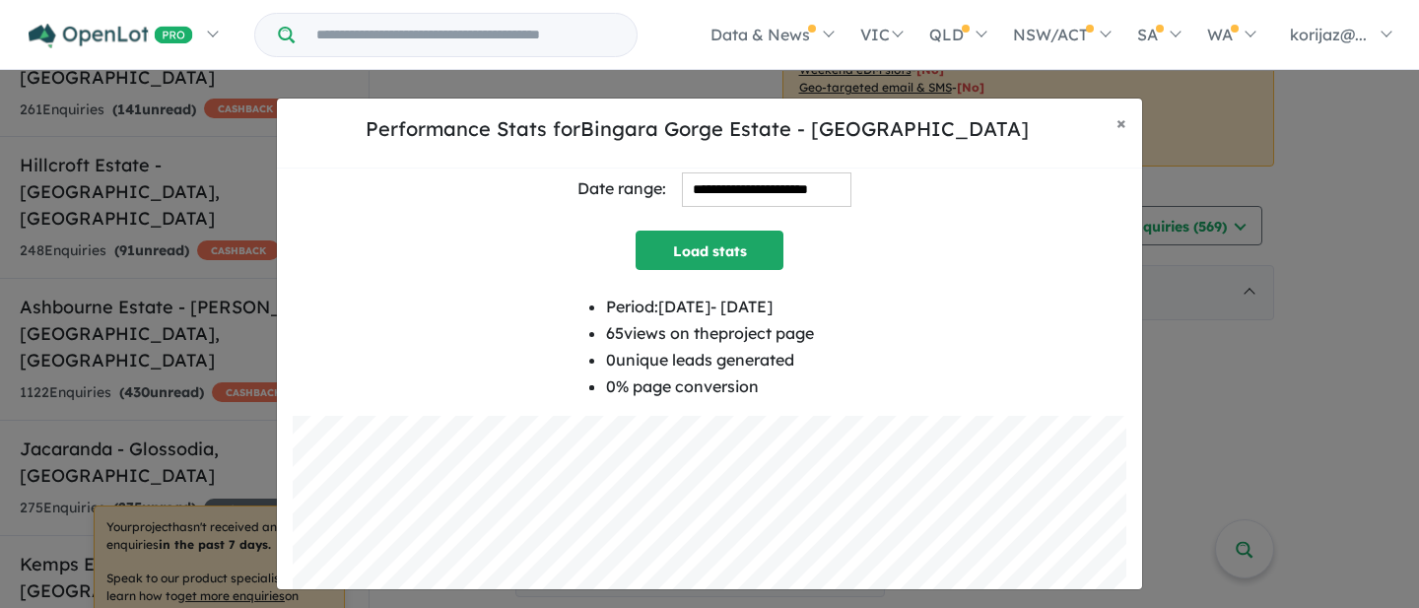
click at [697, 189] on input "**********" at bounding box center [766, 189] width 169 height 34
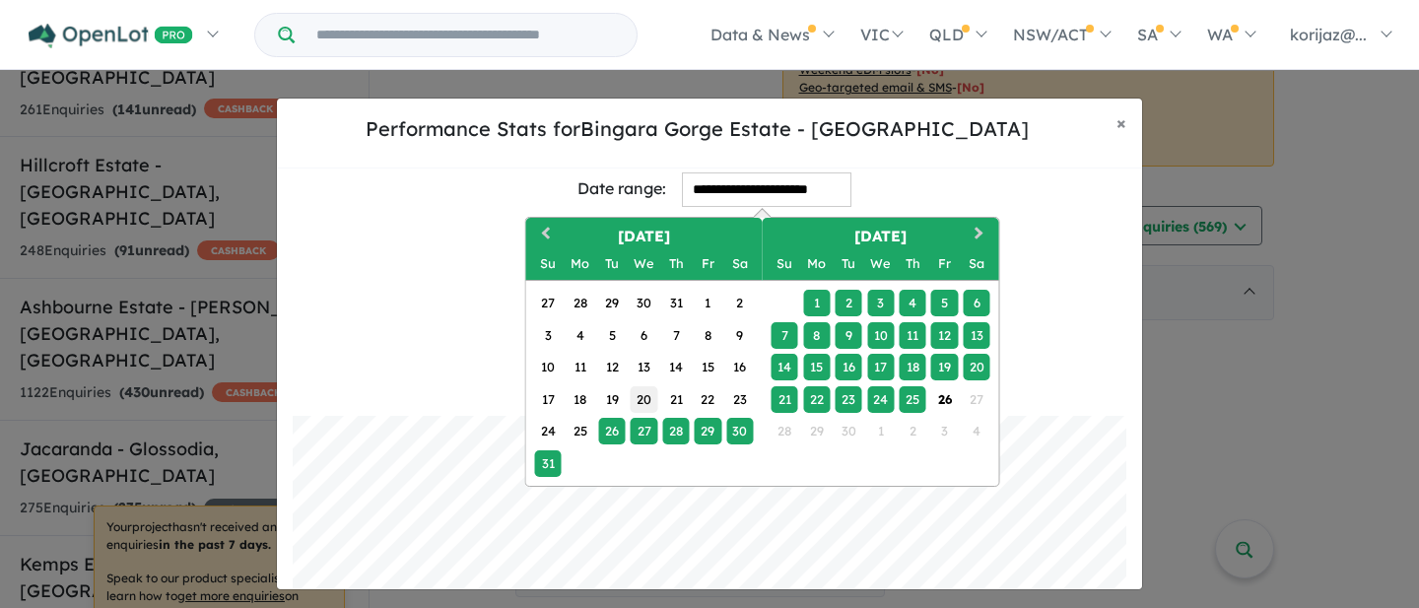
click at [650, 391] on div "20" at bounding box center [644, 398] width 27 height 27
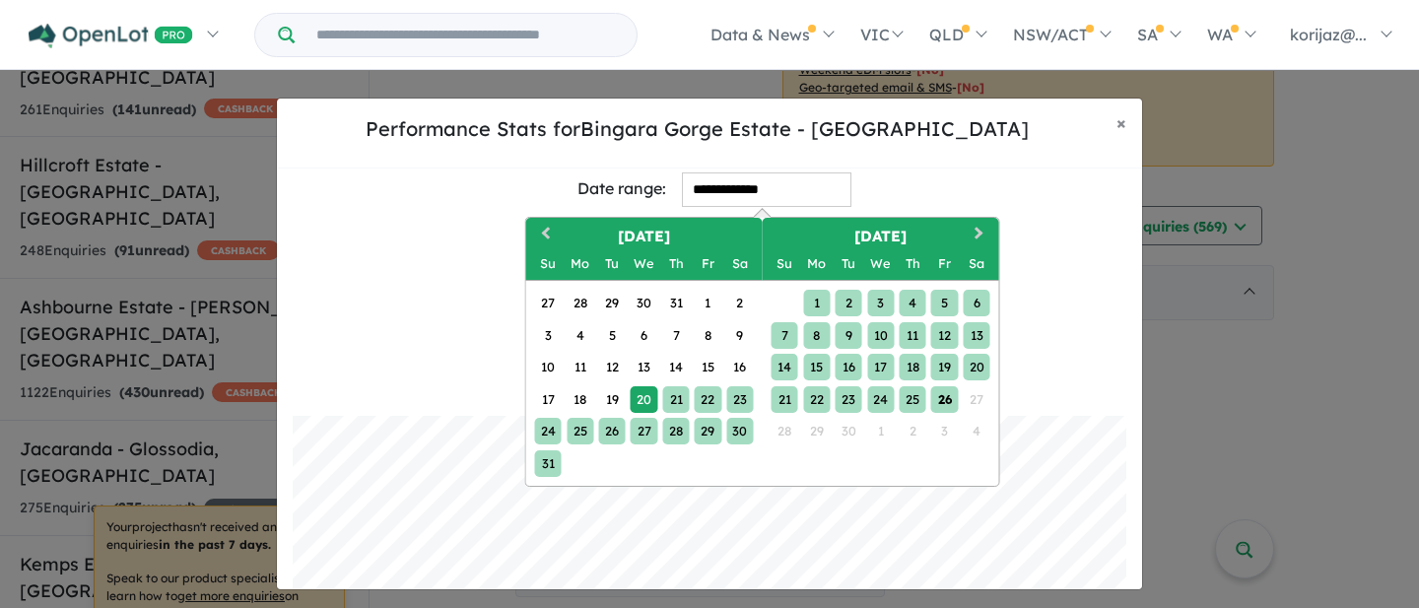
click at [952, 396] on div "26" at bounding box center [944, 398] width 27 height 27
type input "**********"
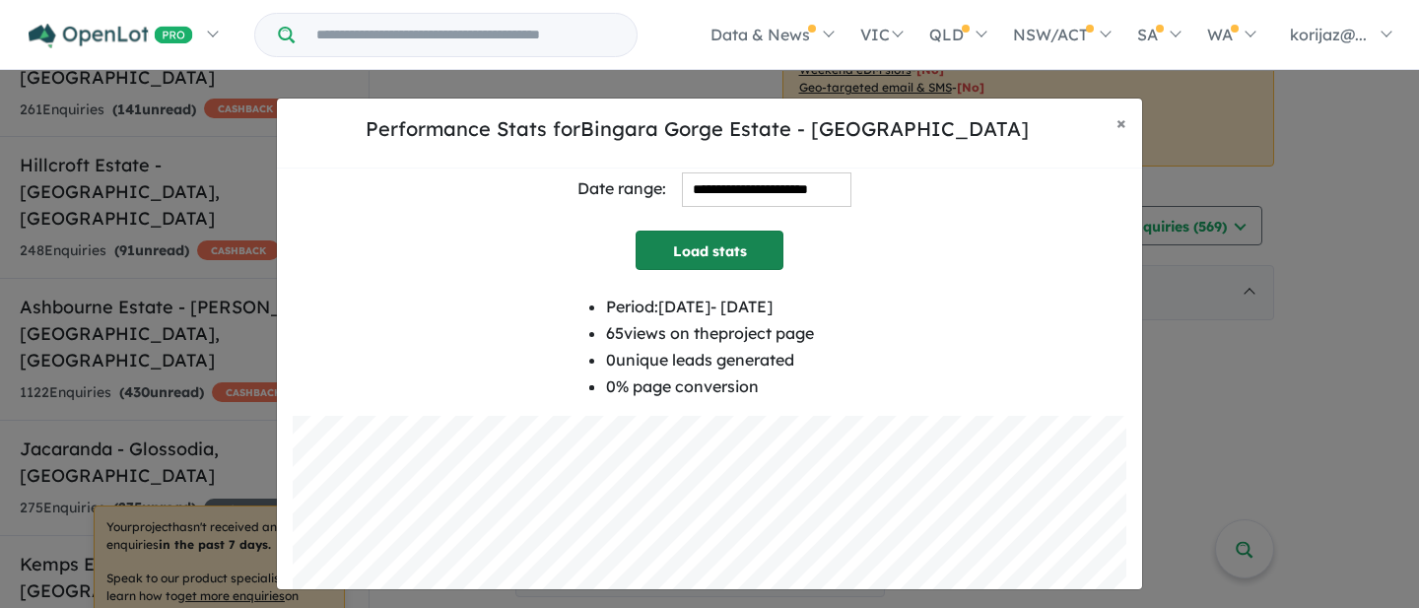
click at [724, 262] on button "Load stats" at bounding box center [709, 250] width 148 height 39
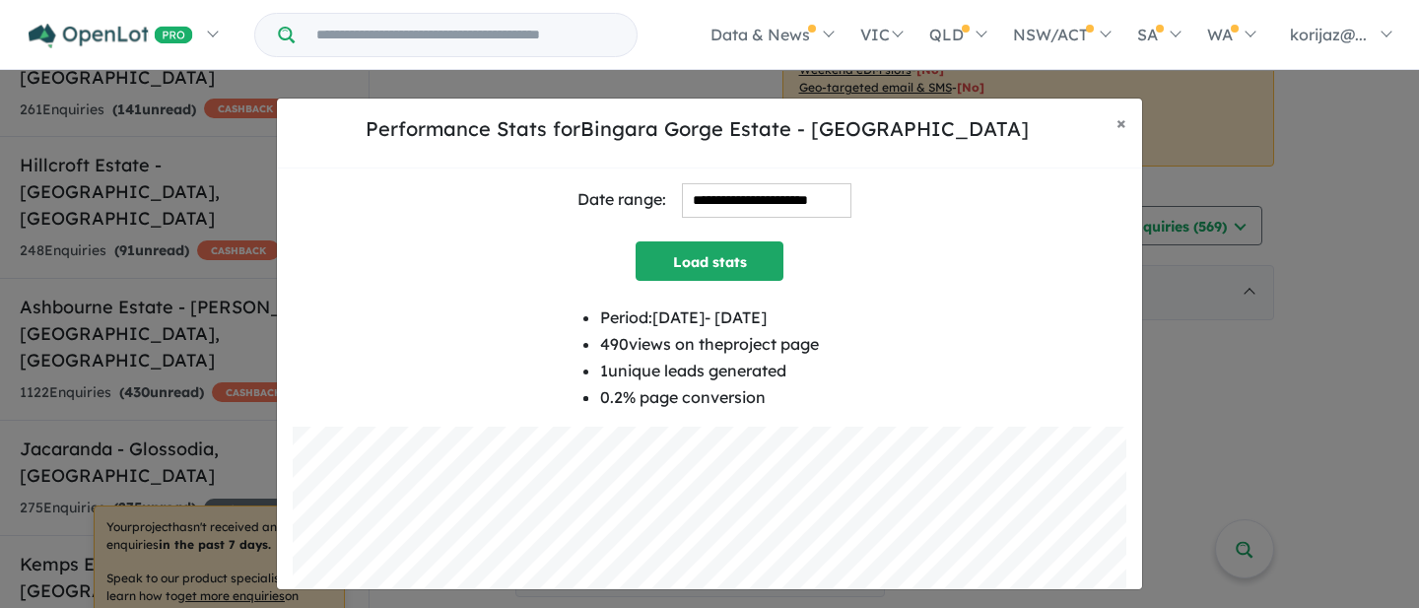
scroll to position [26, 0]
click at [1123, 127] on span "×" at bounding box center [1121, 122] width 10 height 23
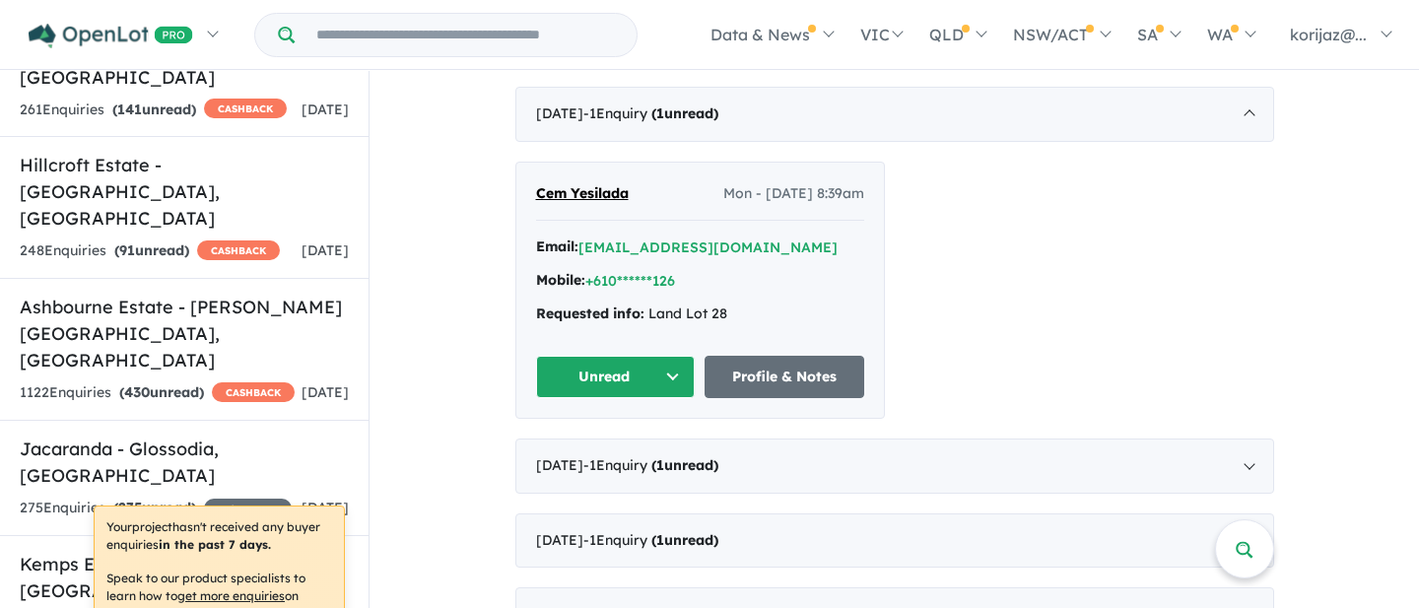
scroll to position [754, 0]
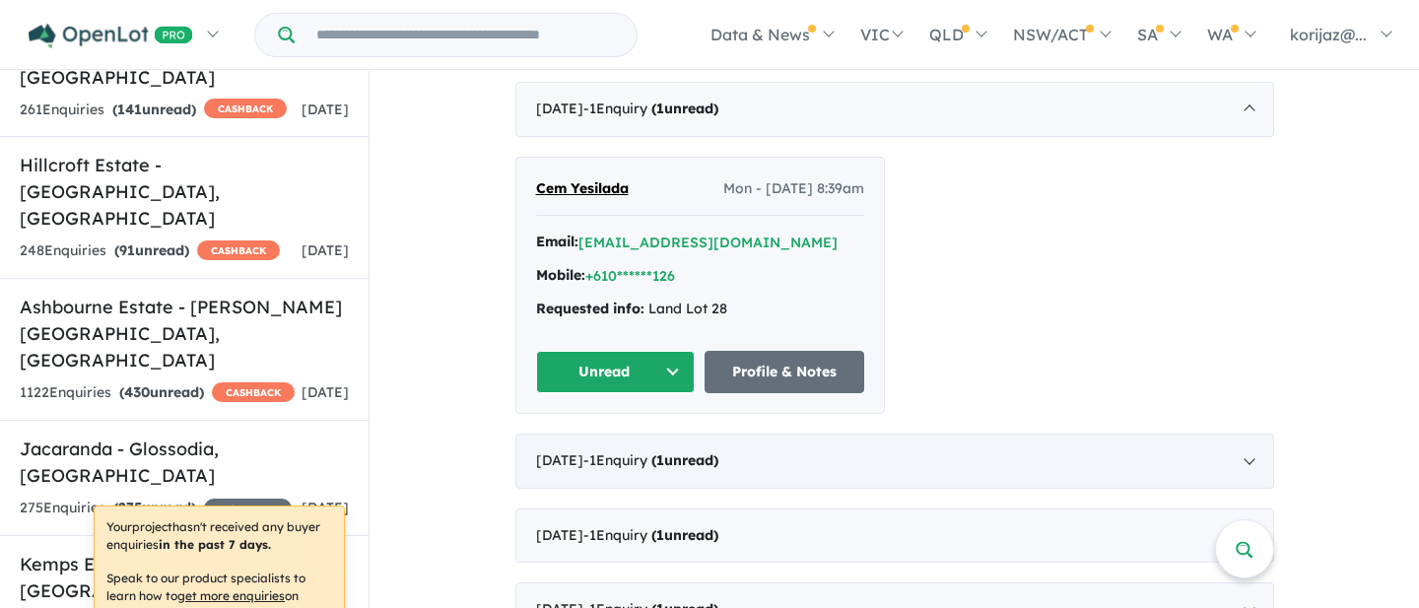
click at [816, 444] on div "February 2025 - 1 Enquir y ( 1 unread)" at bounding box center [894, 460] width 759 height 55
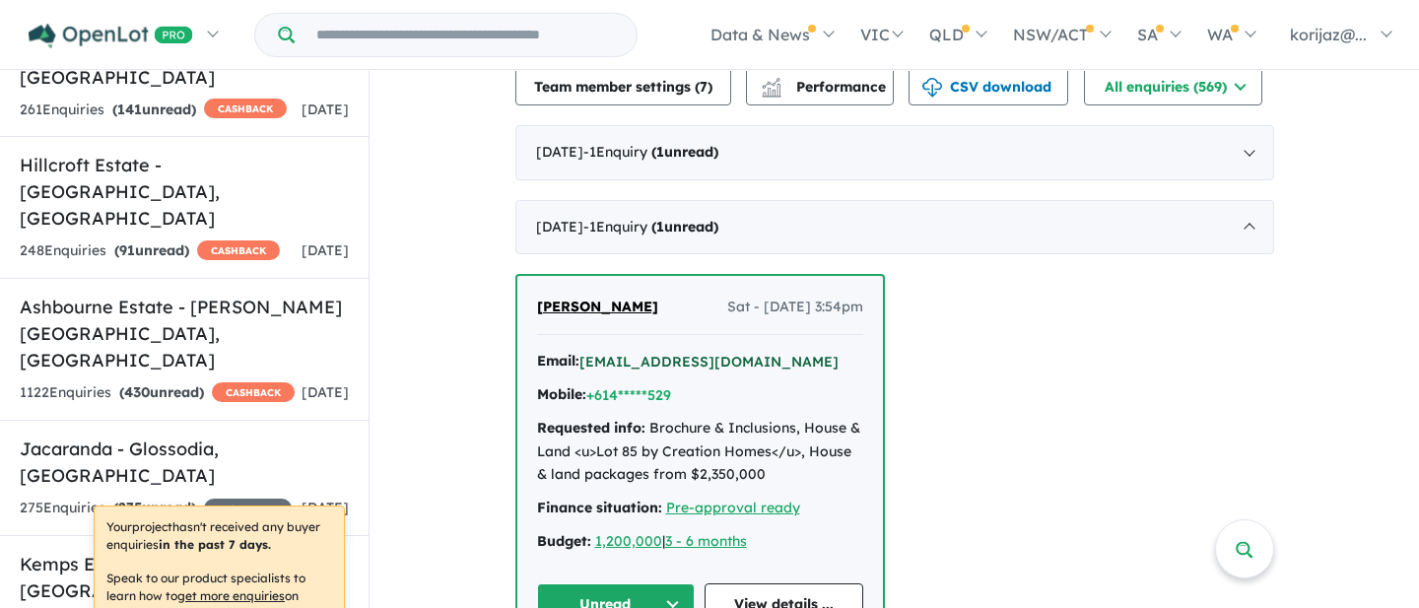
scroll to position [712, 0]
click at [757, 137] on div "August 2025 - 1 Enquir y ( 1 unread)" at bounding box center [894, 150] width 759 height 55
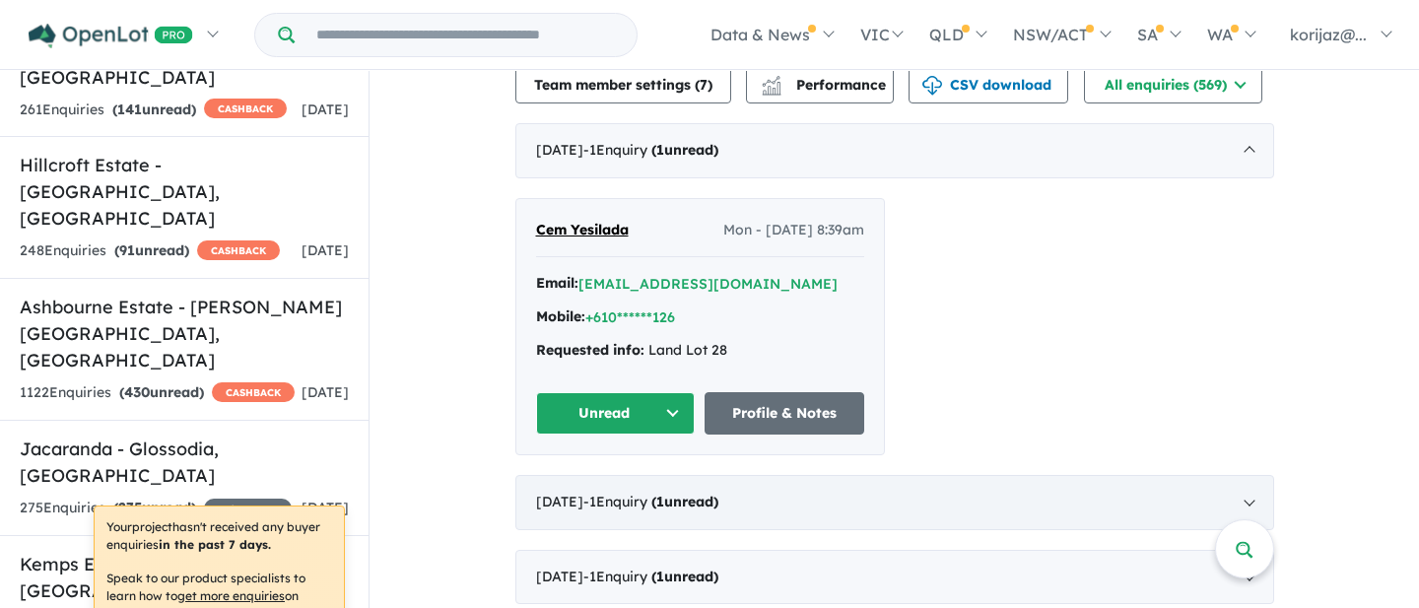
click at [656, 487] on div "February 2025 - 1 Enquir y ( 1 unread)" at bounding box center [894, 502] width 759 height 55
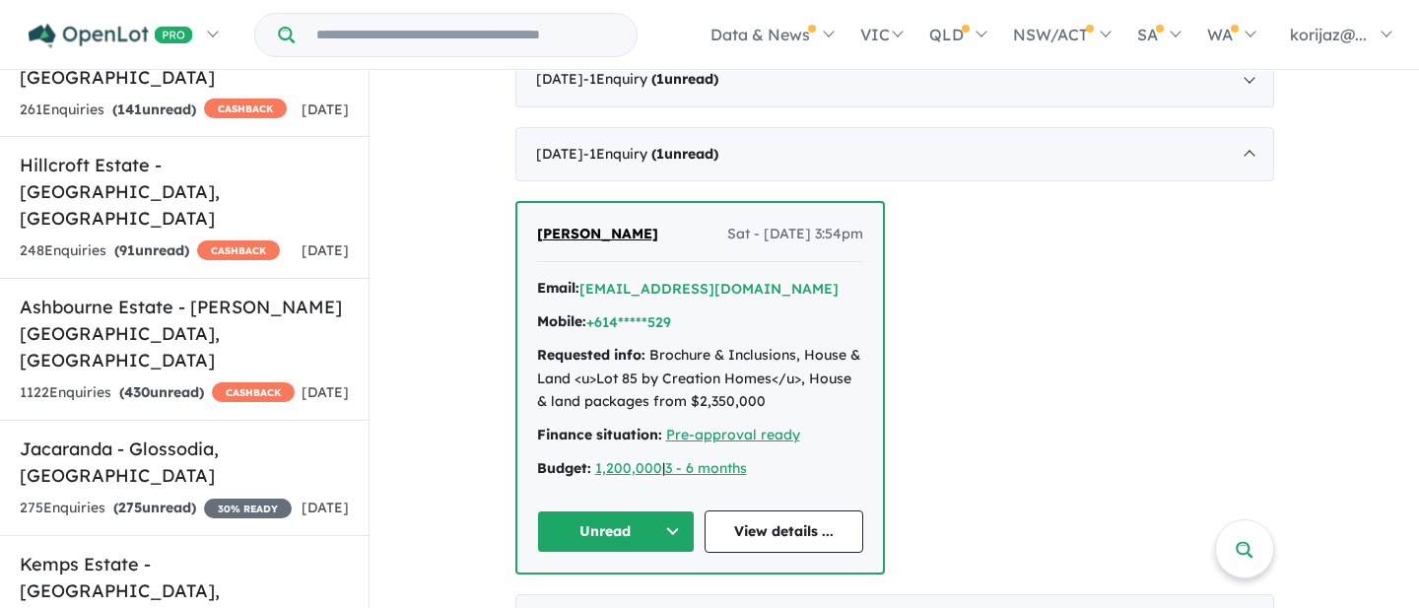
scroll to position [0, 0]
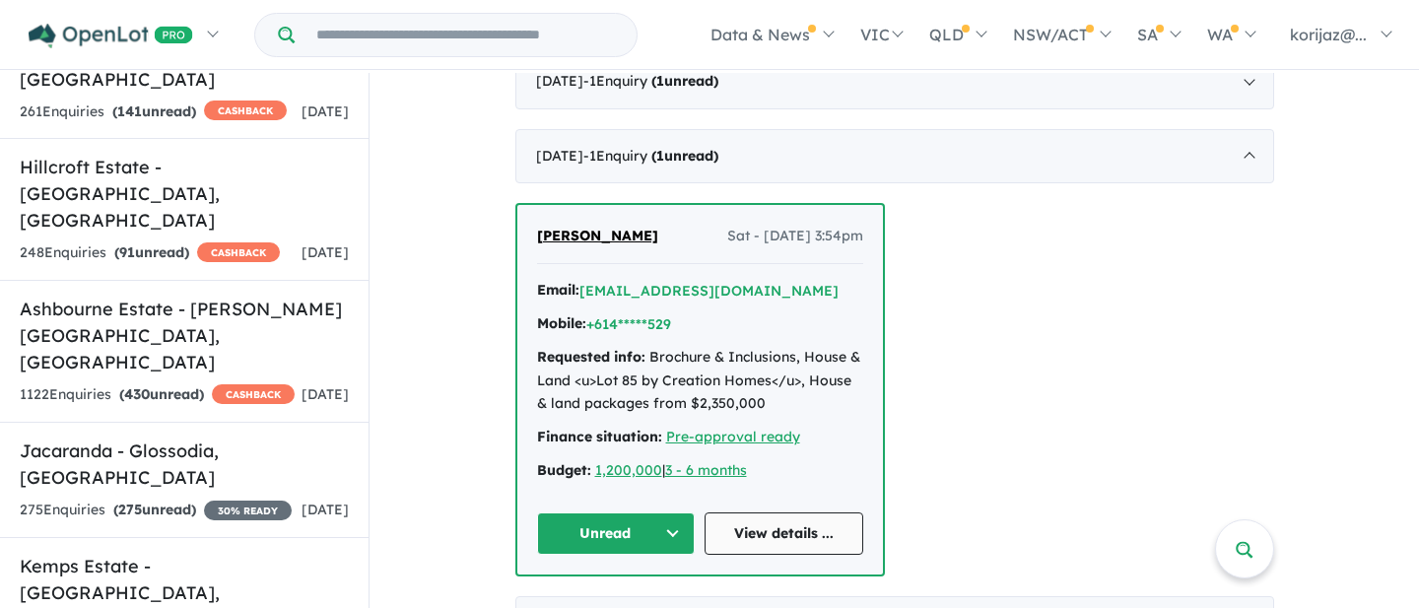
click at [789, 512] on link "View details ..." at bounding box center [783, 533] width 159 height 42
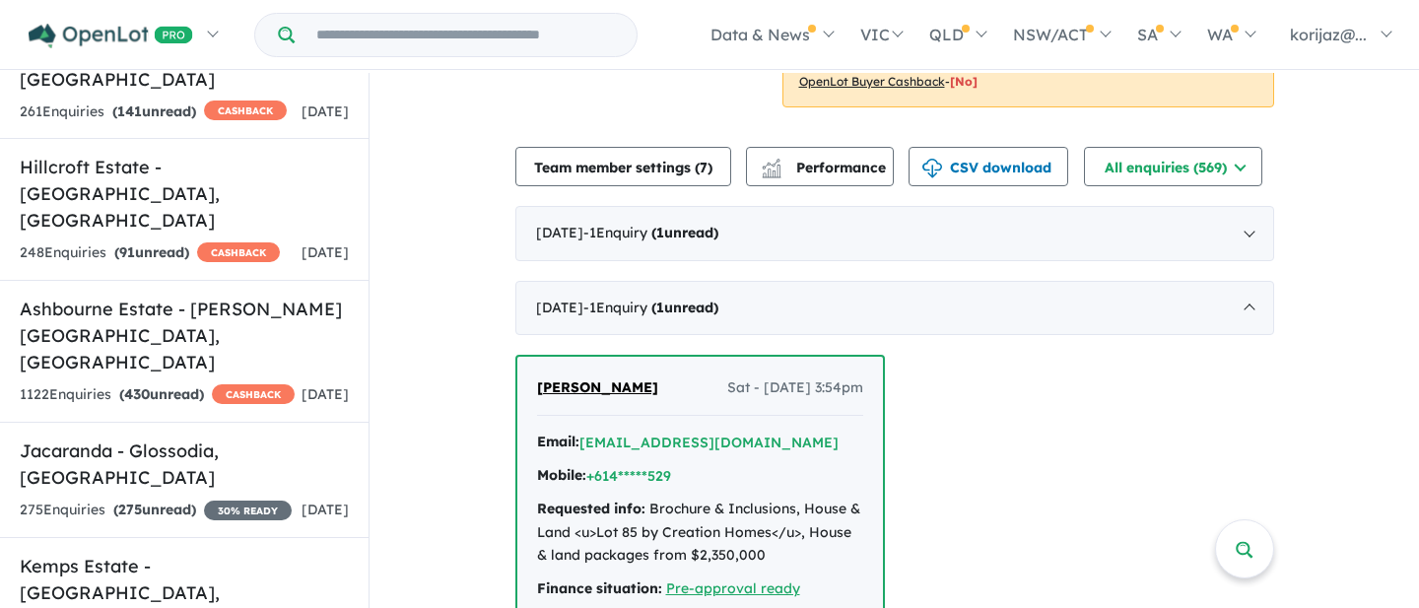
scroll to position [614, 0]
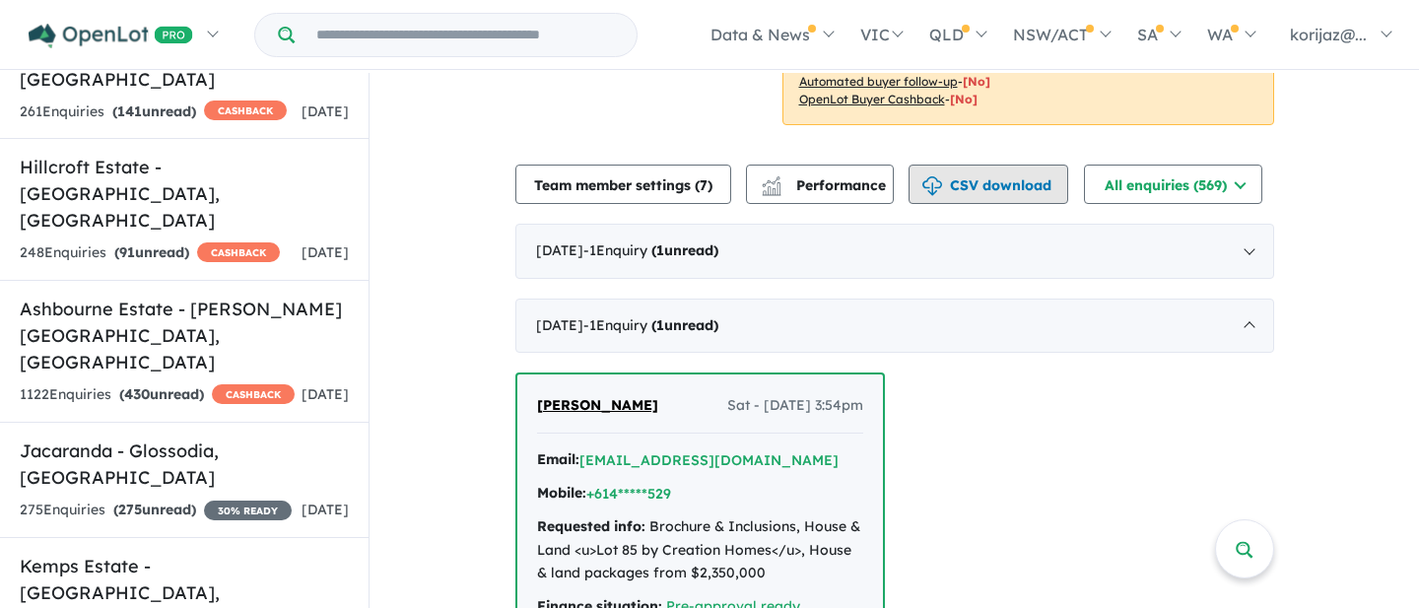
click at [1004, 167] on button "CSV download" at bounding box center [988, 184] width 160 height 39
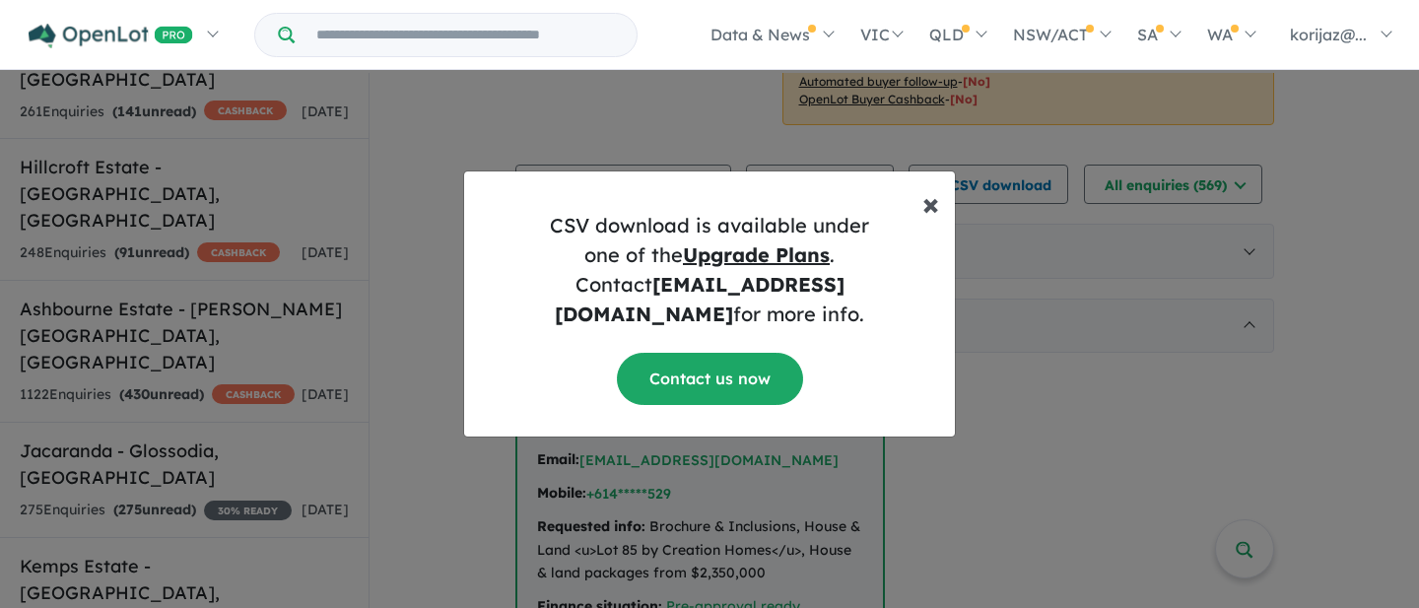
click at [935, 215] on span "×" at bounding box center [930, 202] width 17 height 39
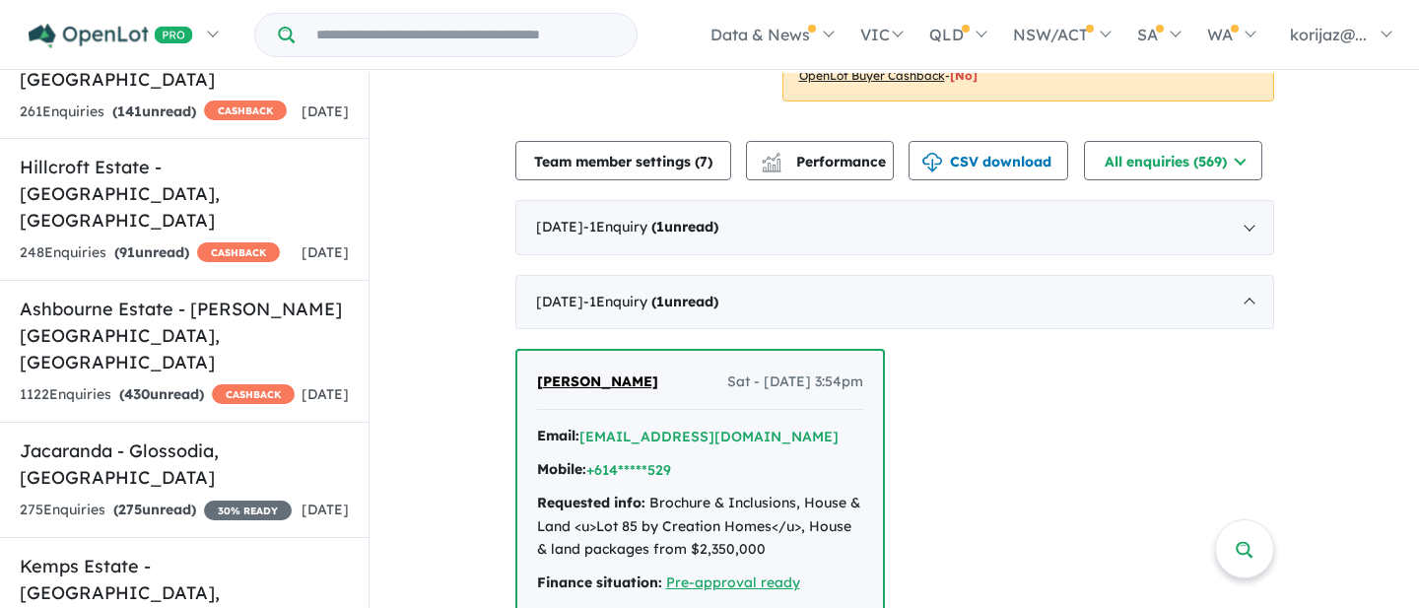
scroll to position [635, 0]
click at [948, 277] on div "February 2025 - 1 Enquir y ( 1 unread)" at bounding box center [894, 304] width 759 height 55
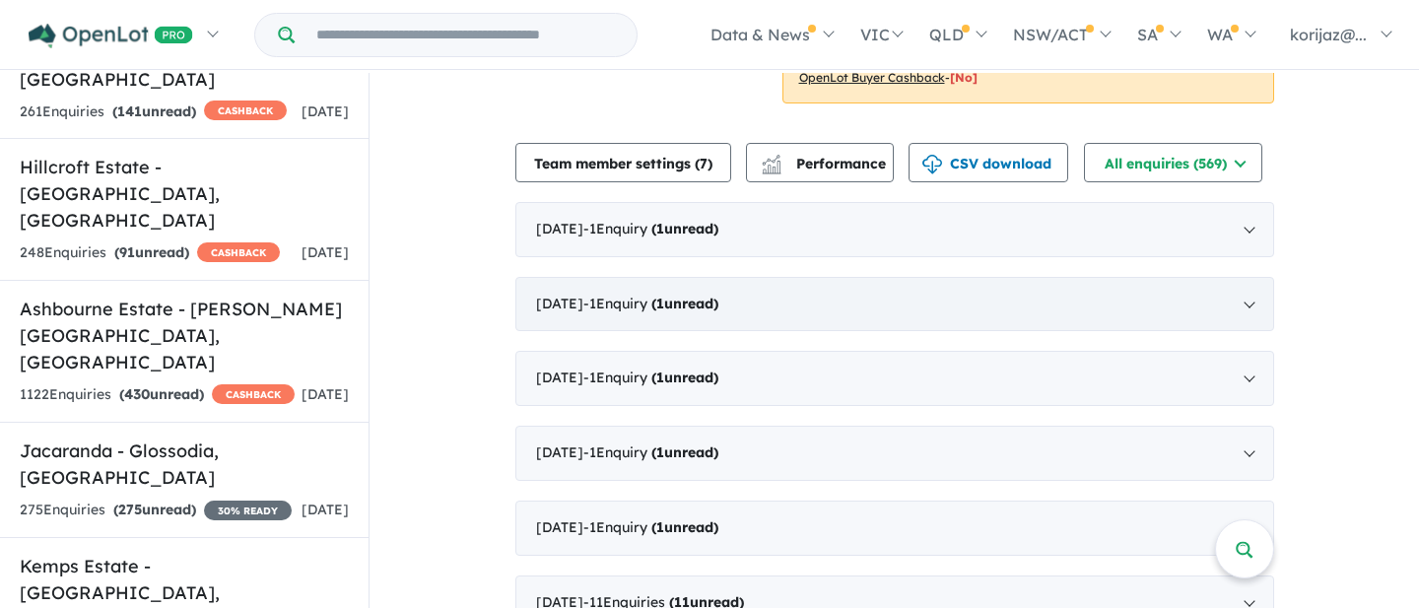
click at [961, 277] on div "February 2025 - 1 Enquir y ( 1 unread)" at bounding box center [894, 304] width 759 height 55
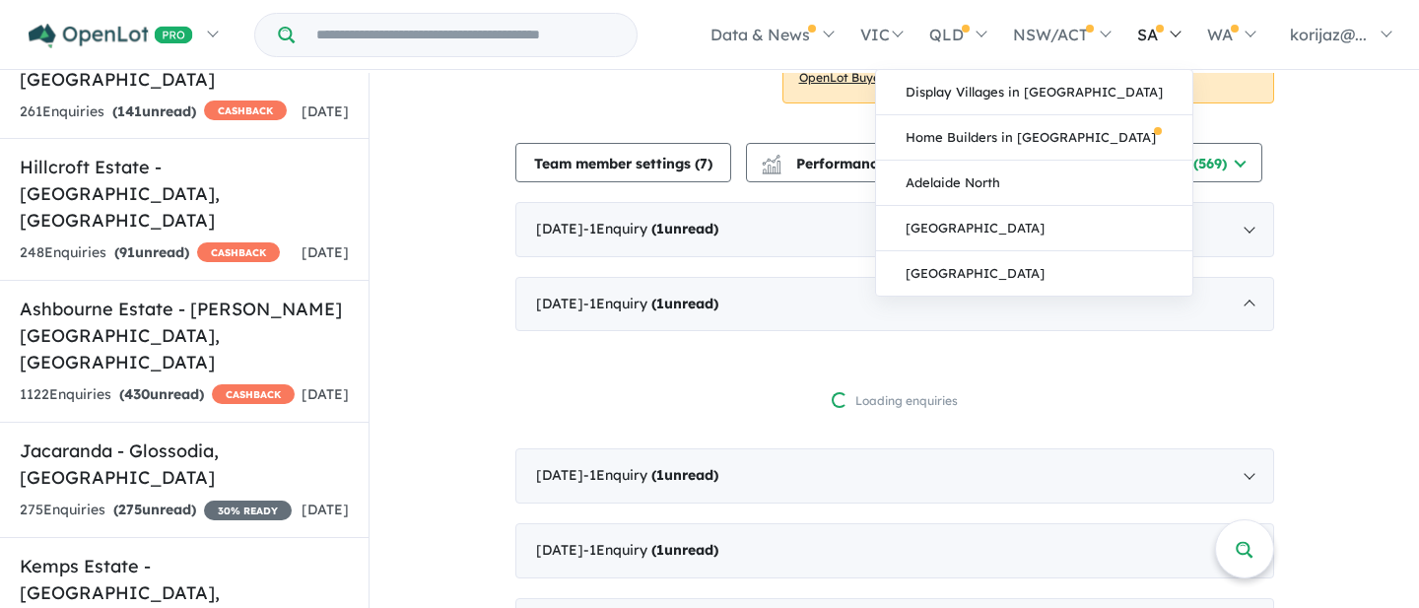
scroll to position [2, 0]
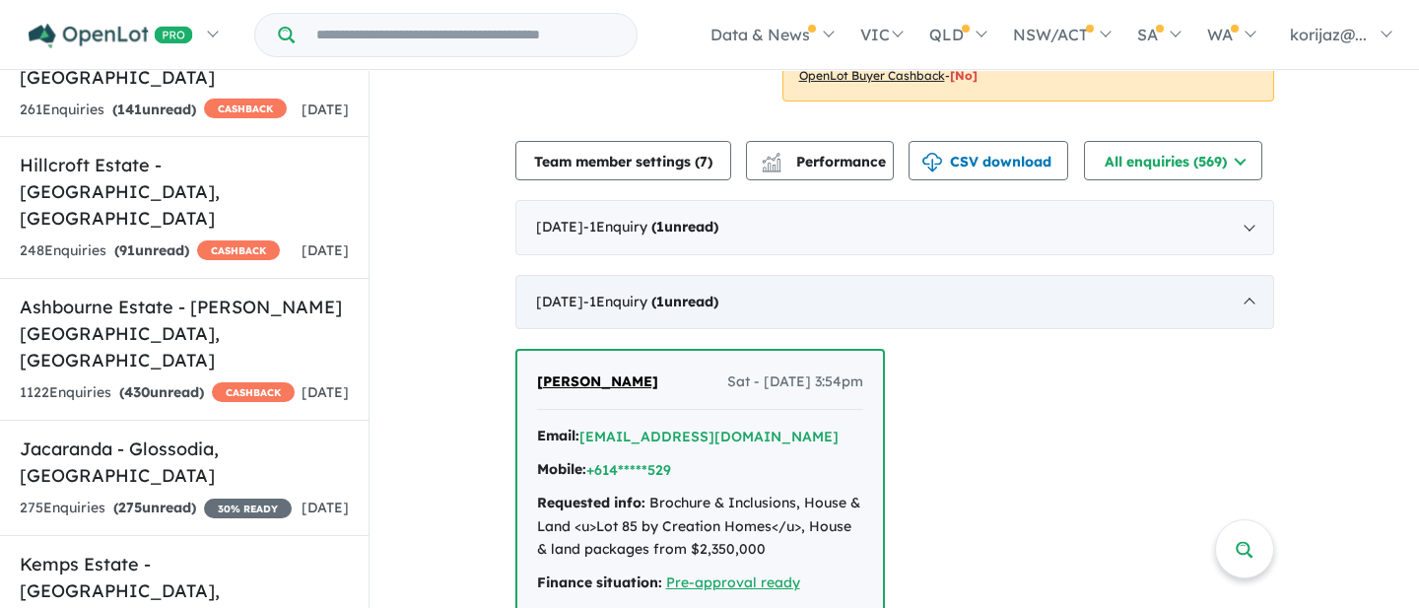
click at [718, 293] on strong "( 1 unread)" at bounding box center [684, 302] width 67 height 18
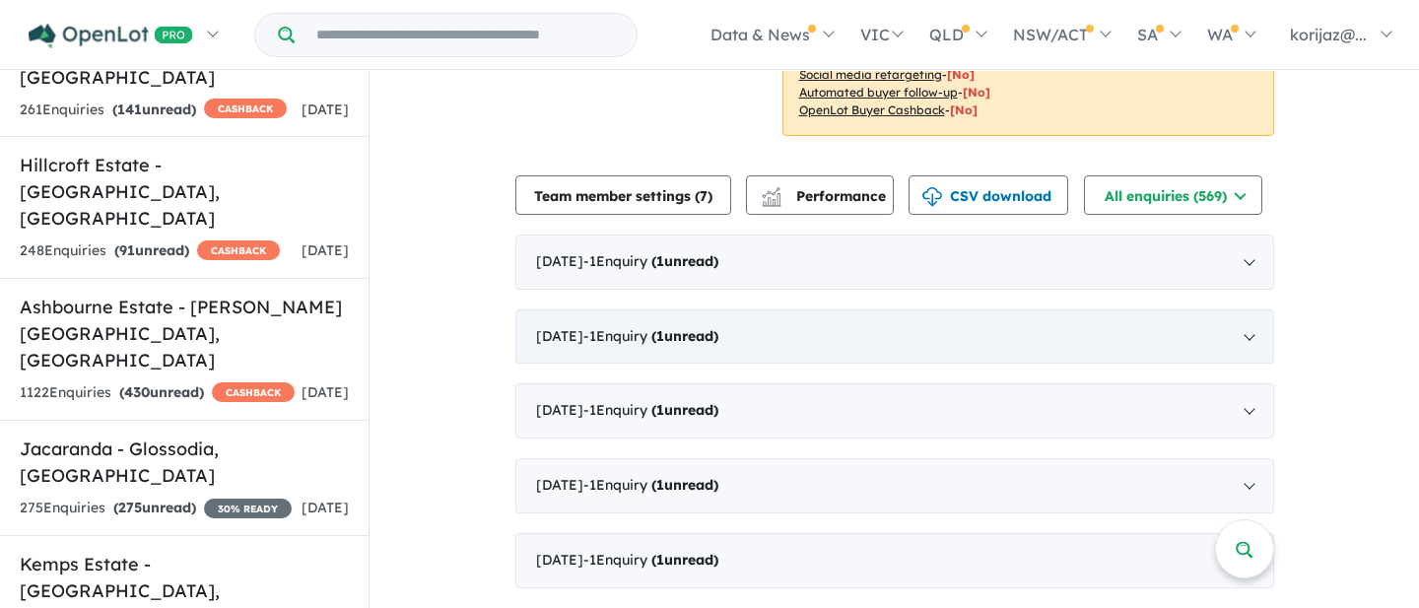
scroll to position [618, 0]
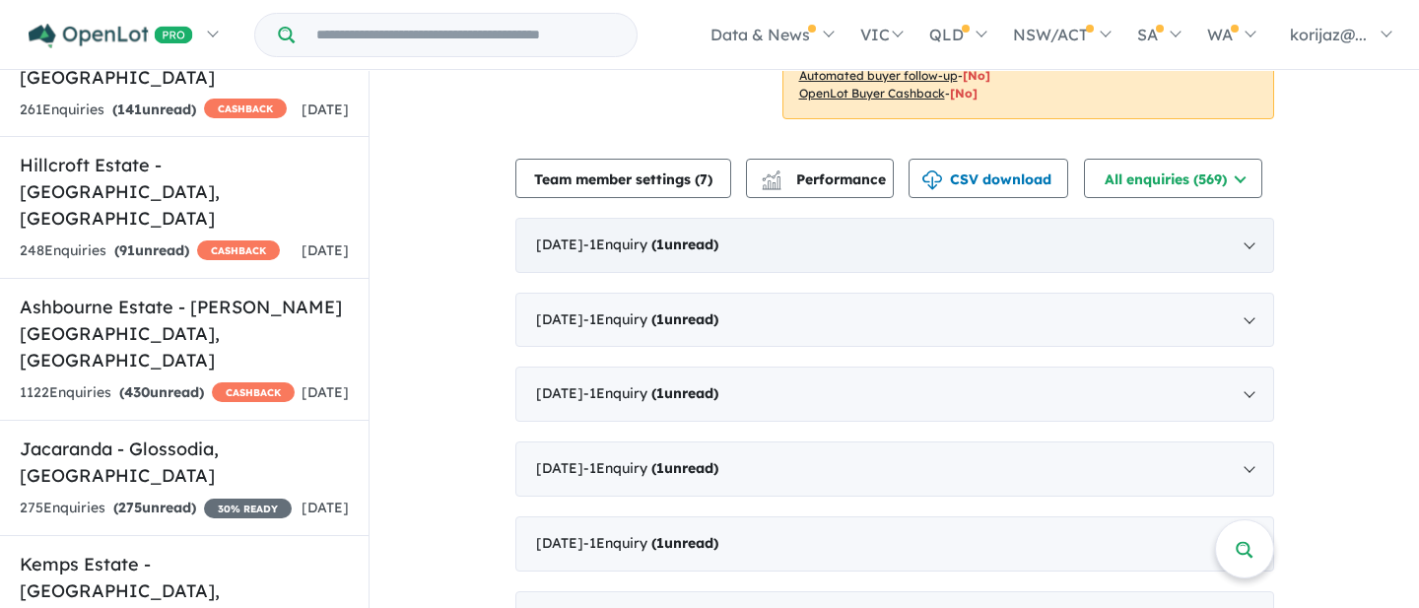
click at [680, 228] on div "August 2025 - 1 Enquir y ( 1 unread)" at bounding box center [894, 245] width 759 height 55
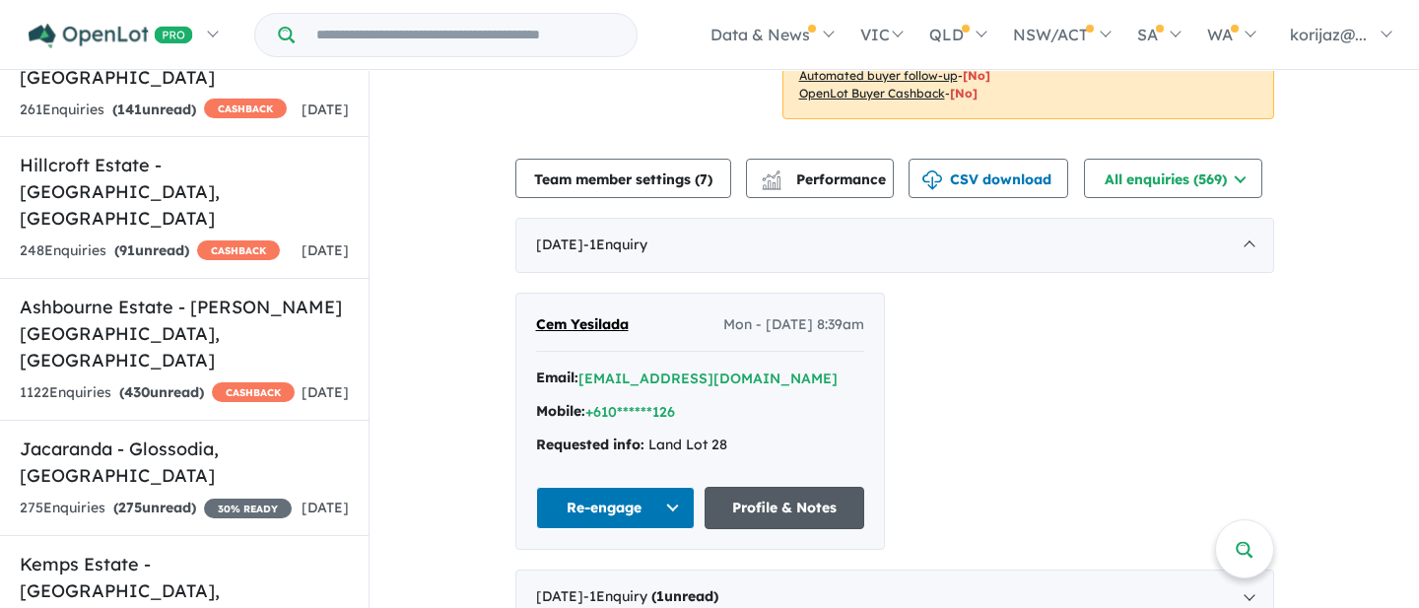
click at [752, 487] on link "Profile & Notes" at bounding box center [784, 508] width 160 height 42
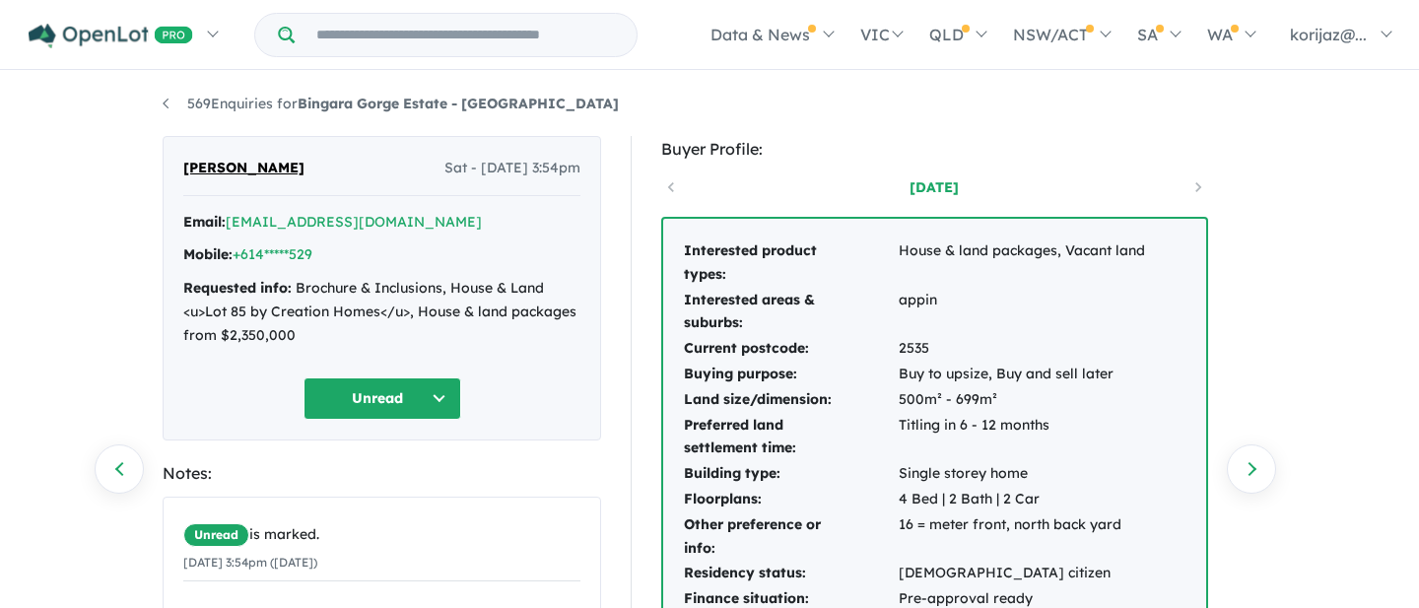
click at [671, 188] on div "[DATE]" at bounding box center [934, 187] width 547 height 30
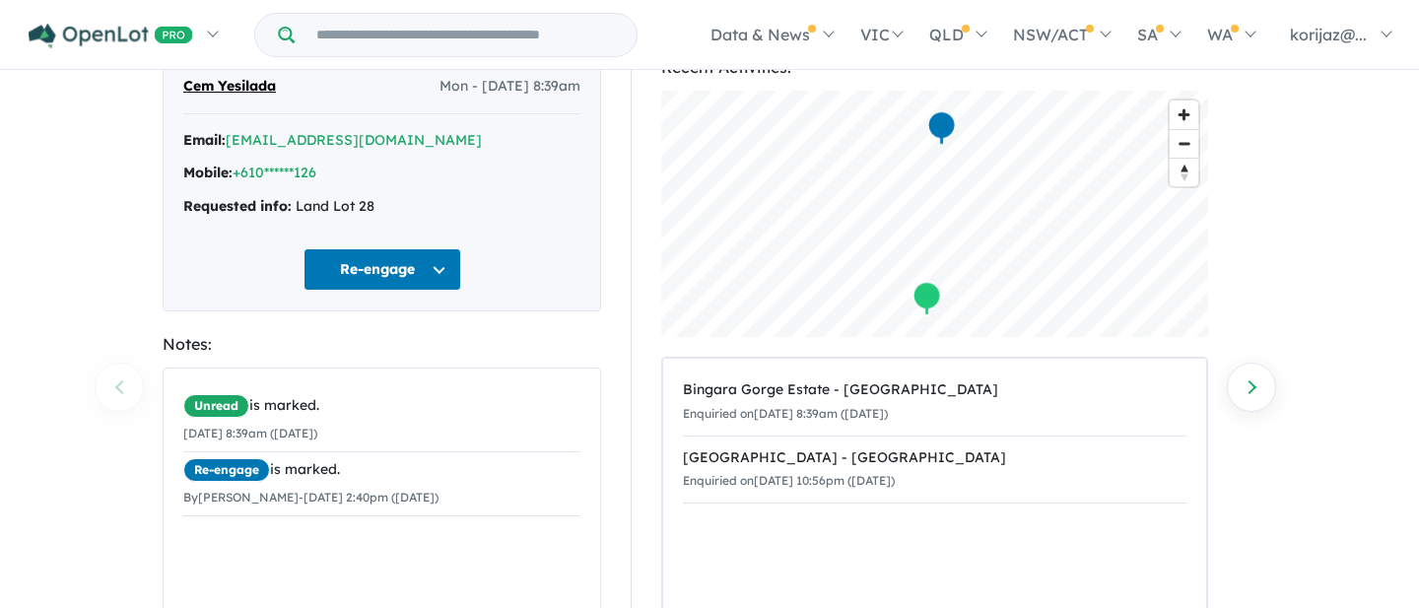
scroll to position [85, 0]
